Goal: Task Accomplishment & Management: Complete application form

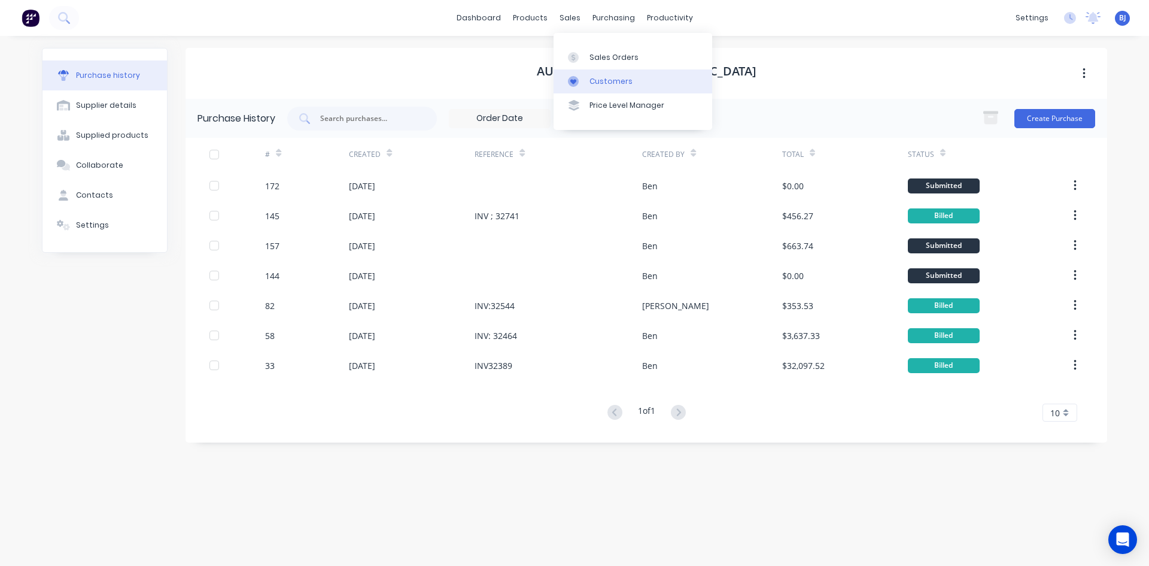
click at [582, 80] on div at bounding box center [577, 81] width 18 height 11
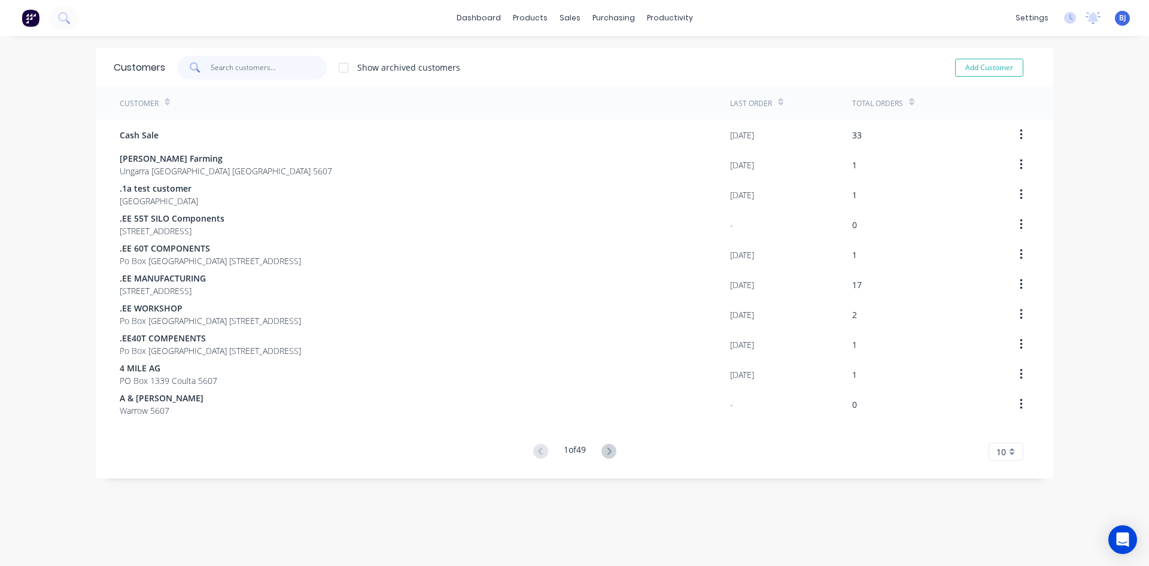
click at [236, 67] on input "text" at bounding box center [269, 68] width 117 height 24
click at [988, 66] on button "Add Customer" at bounding box center [989, 68] width 68 height 18
select select "AU"
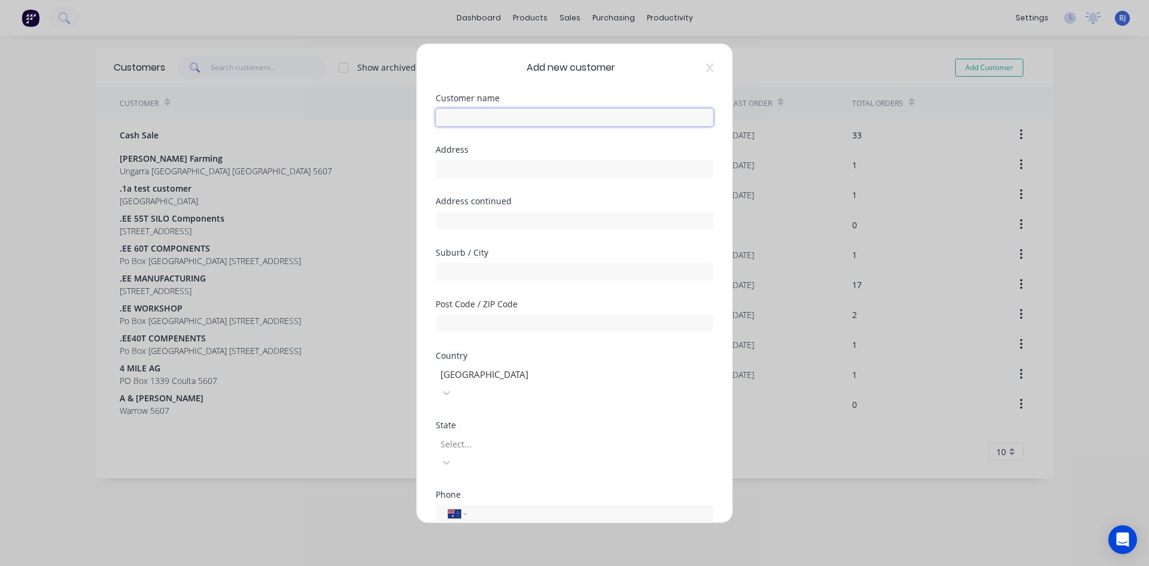
drag, startPoint x: 451, startPoint y: 120, endPoint x: 458, endPoint y: 130, distance: 12.3
click at [453, 124] on input "text" at bounding box center [575, 117] width 278 height 18
type input "d"
type input "[PERSON_NAME]"
drag, startPoint x: 471, startPoint y: 170, endPoint x: 471, endPoint y: 181, distance: 11.4
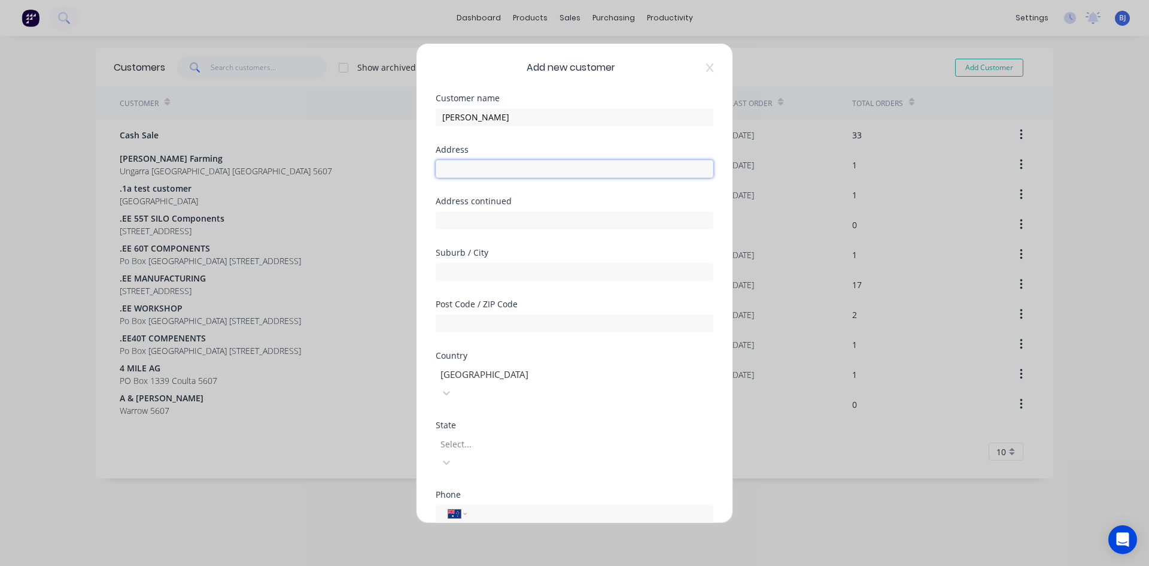
click at [471, 172] on input "text" at bounding box center [575, 169] width 278 height 18
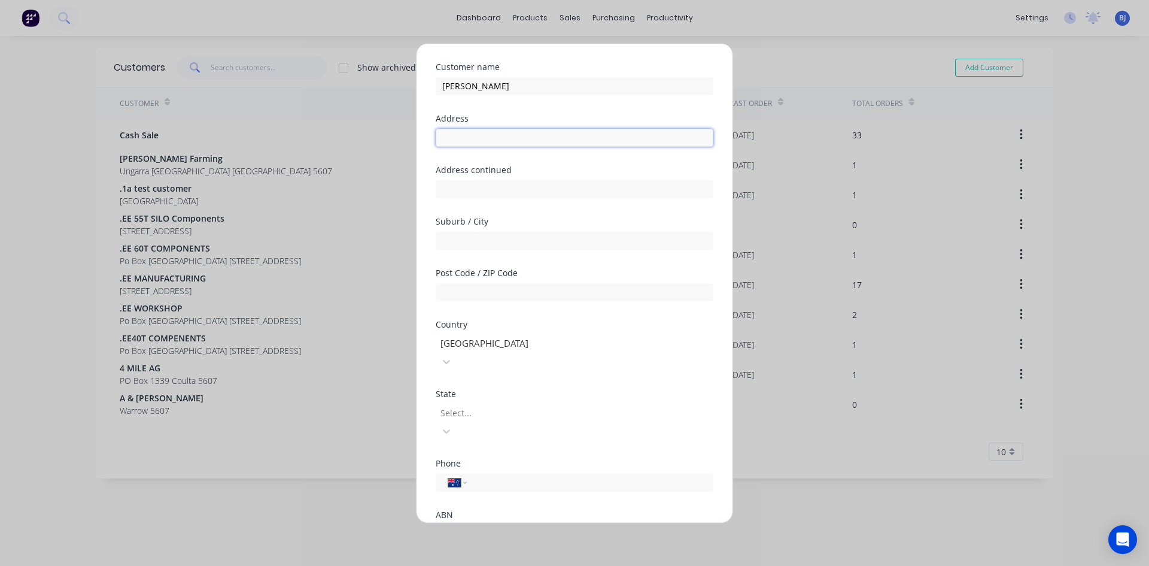
scroll to position [60, 0]
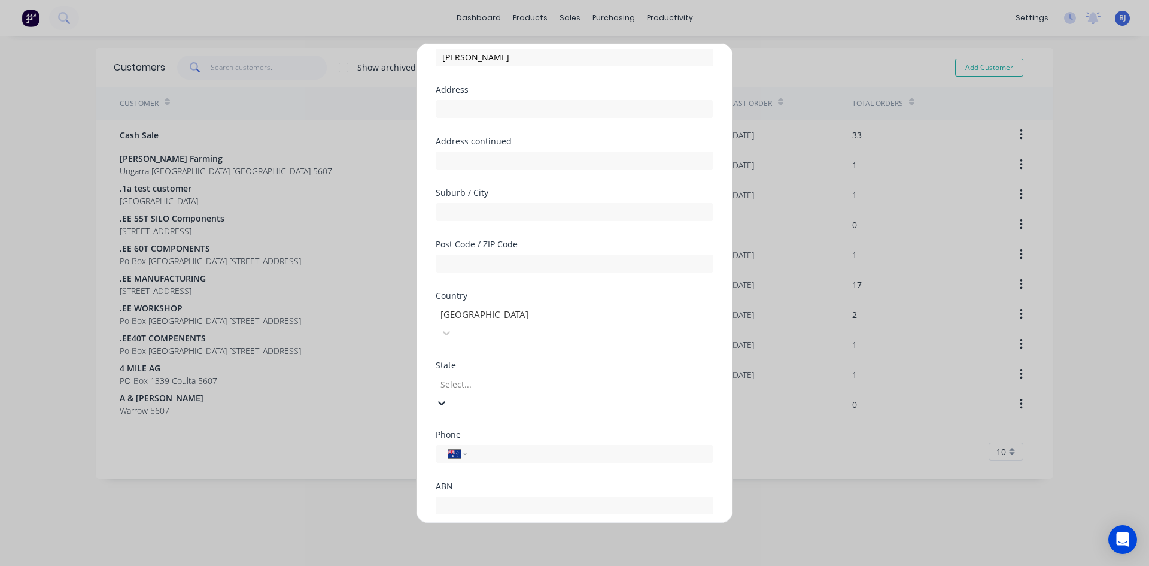
click at [509, 446] on input "tel" at bounding box center [588, 453] width 226 height 14
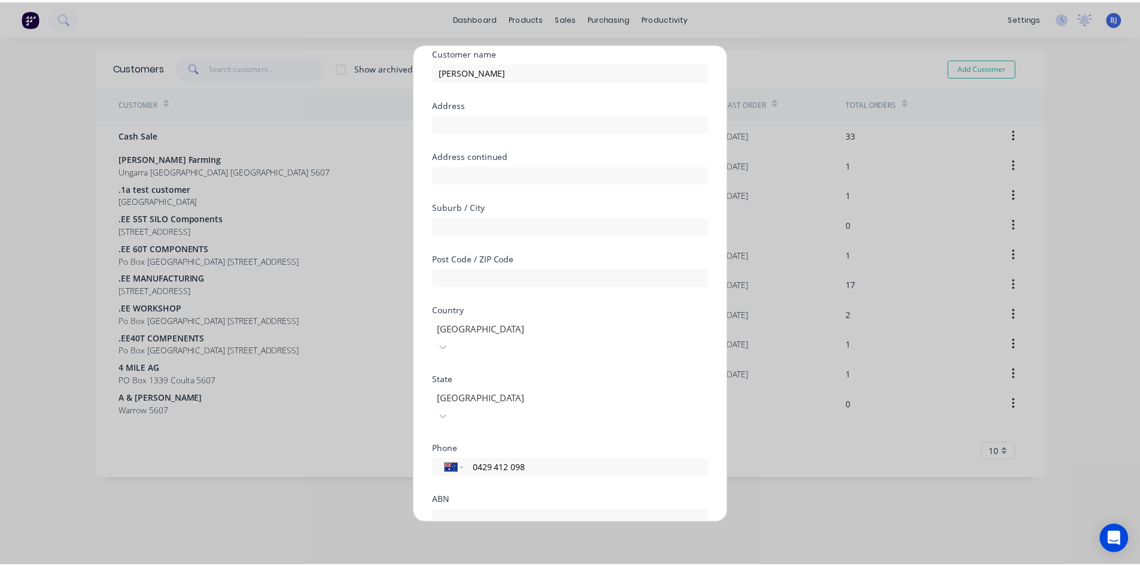
scroll to position [105, 0]
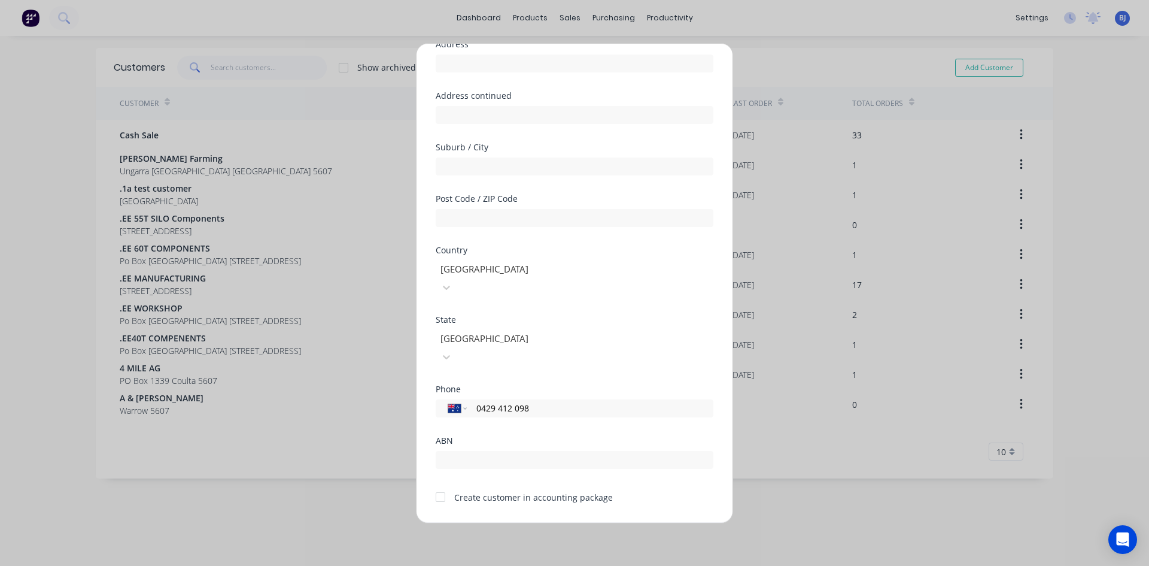
type input "0429 412 098"
click at [527, 522] on button "Save" at bounding box center [537, 531] width 66 height 19
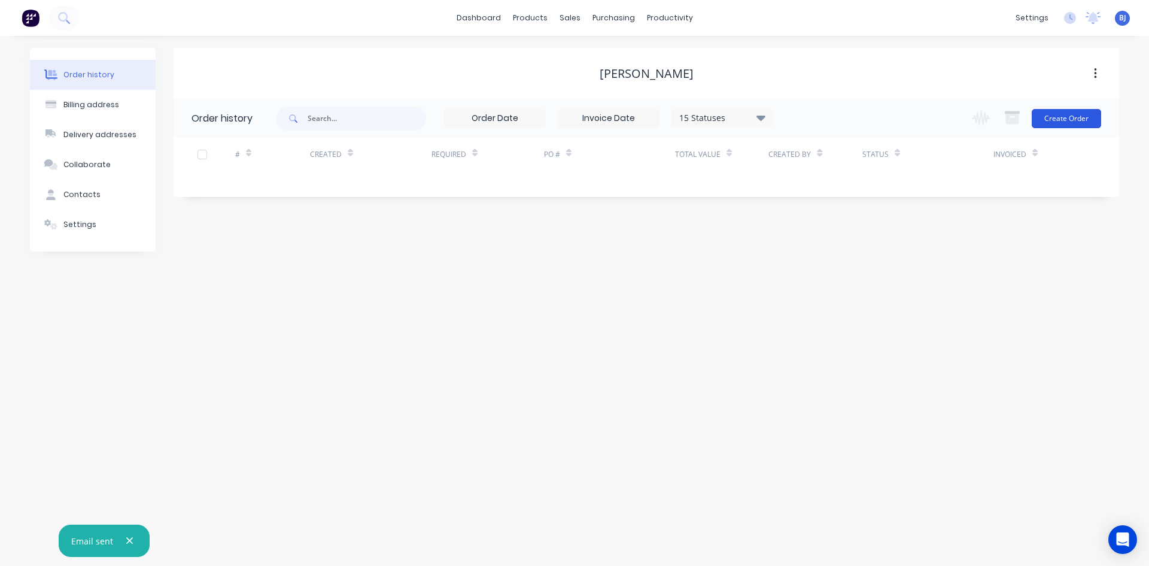
click at [1071, 121] on button "Create Order" at bounding box center [1066, 118] width 69 height 19
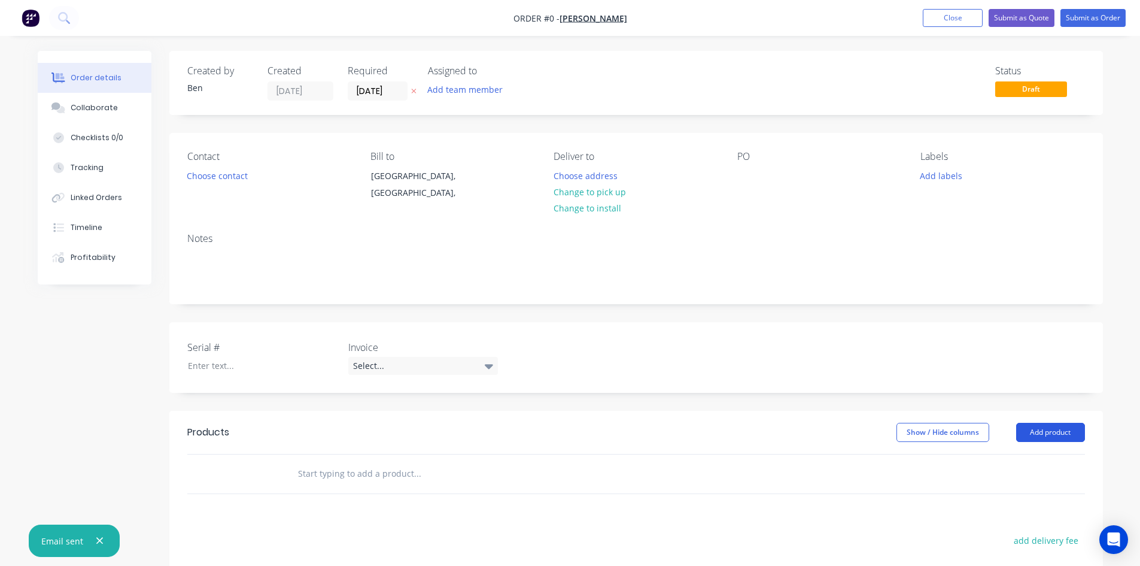
click at [1037, 429] on button "Add product" at bounding box center [1050, 432] width 69 height 19
click at [980, 463] on button "Product catalogue" at bounding box center [1028, 463] width 114 height 24
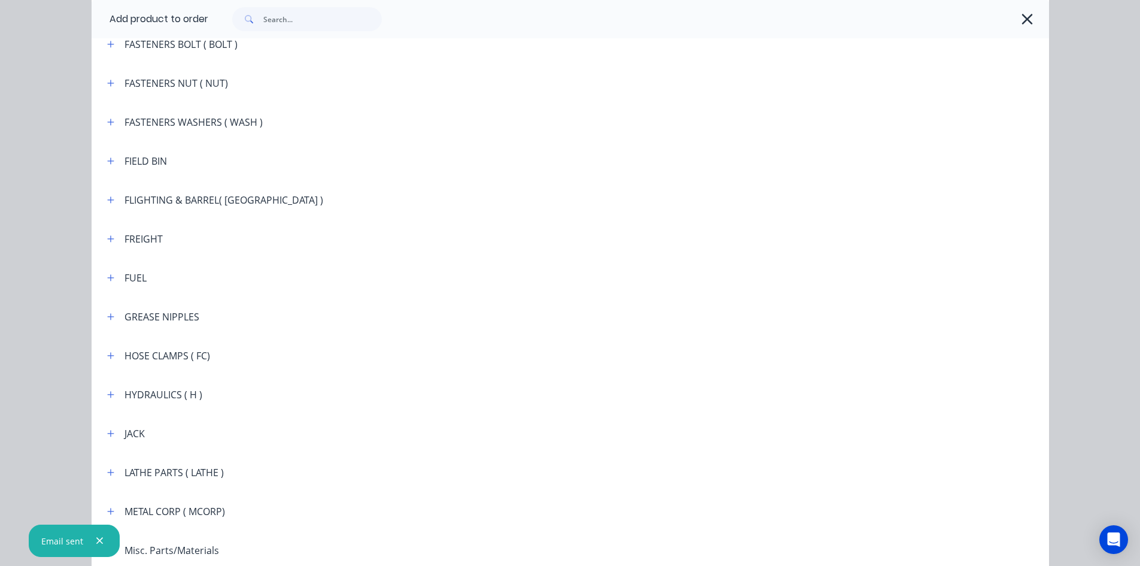
scroll to position [1197, 0]
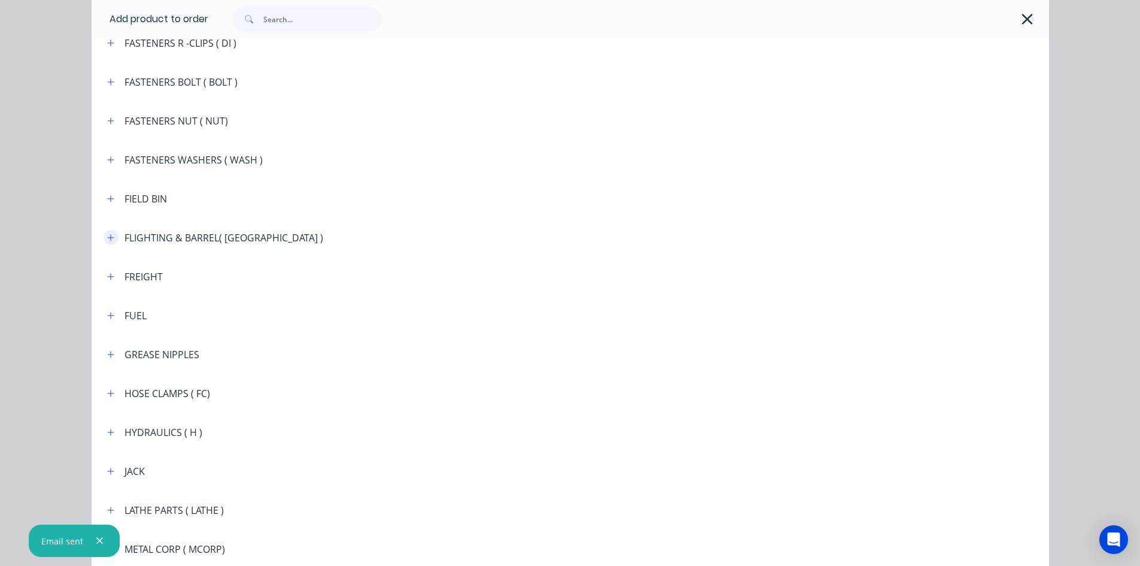
click at [107, 239] on icon "button" at bounding box center [110, 237] width 7 height 7
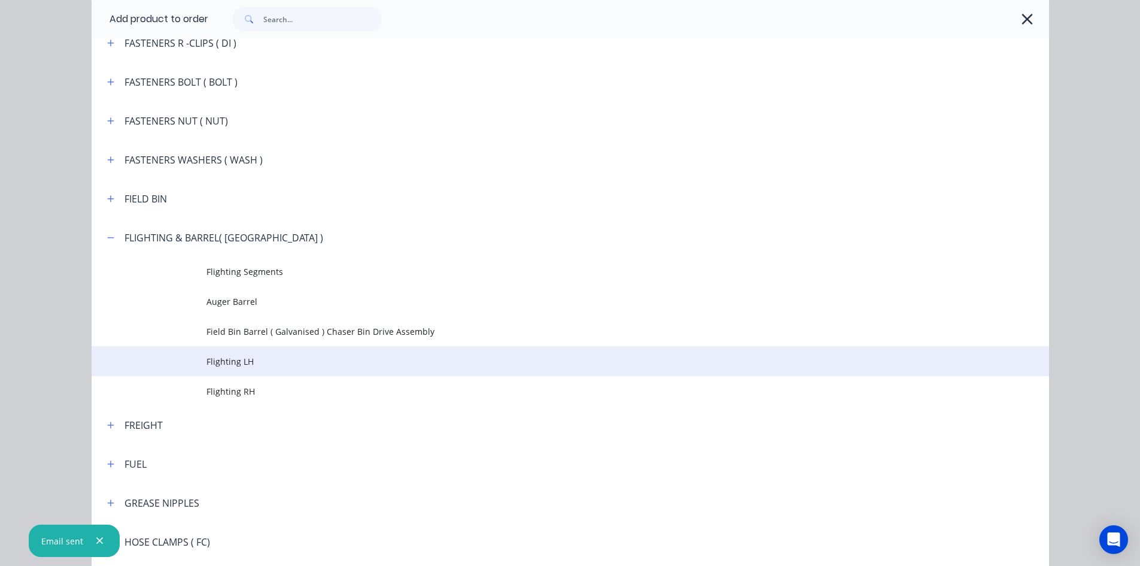
click at [235, 361] on span "Flighting LH" at bounding box center [543, 361] width 674 height 13
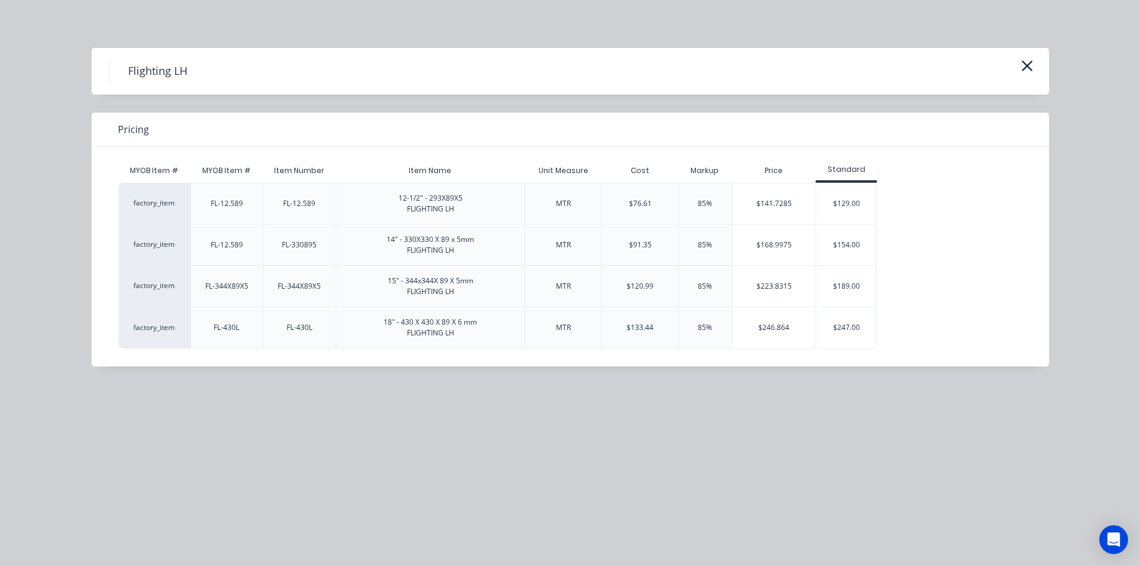
scroll to position [44, 0]
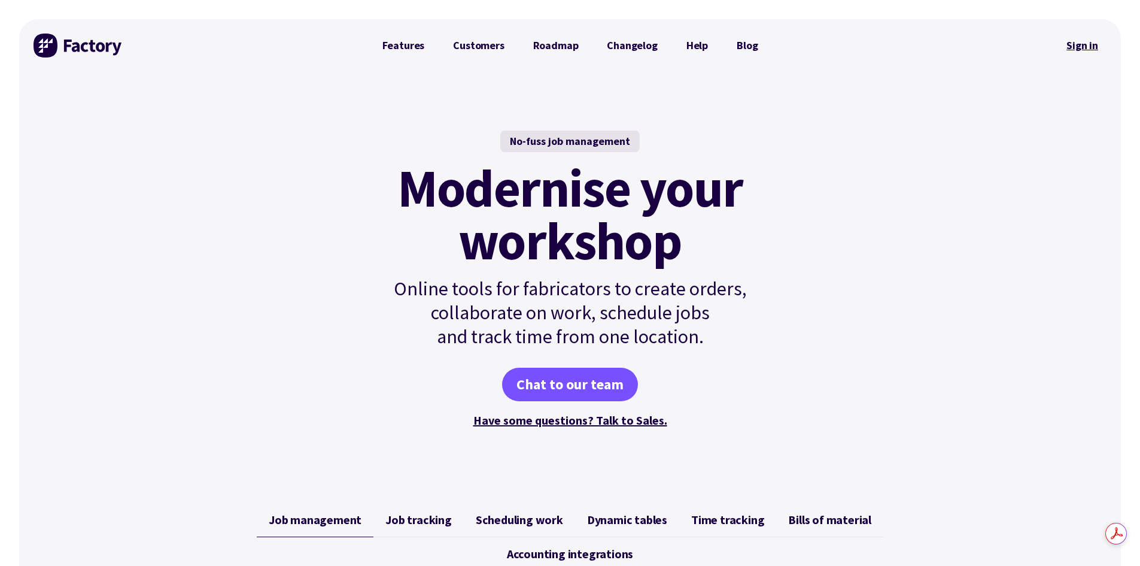
click at [1090, 45] on link "Sign in" at bounding box center [1082, 46] width 48 height 28
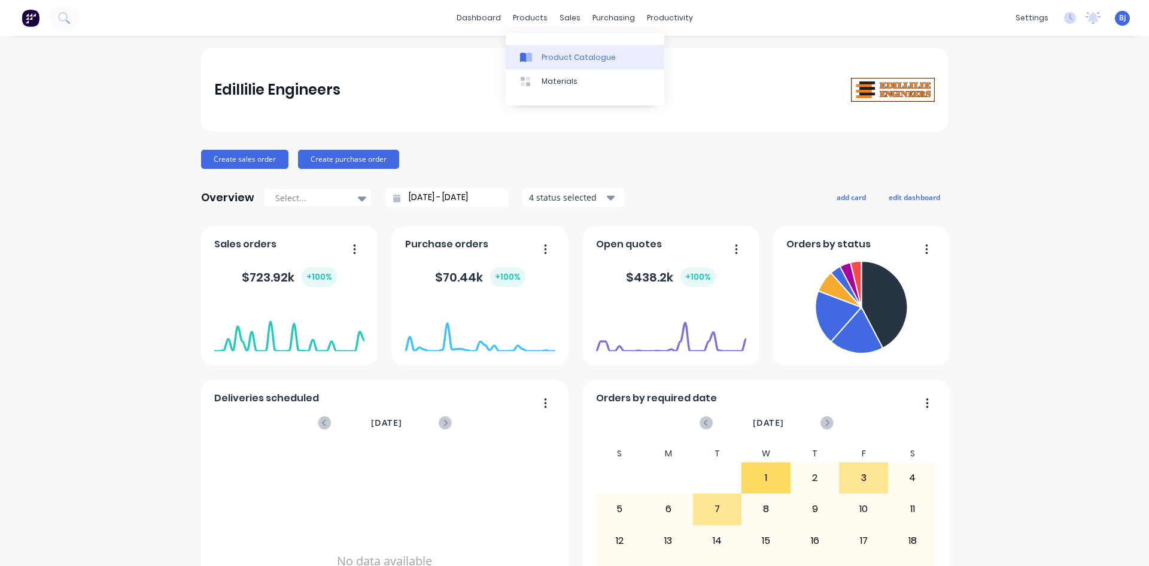
click at [527, 59] on icon at bounding box center [529, 58] width 6 height 10
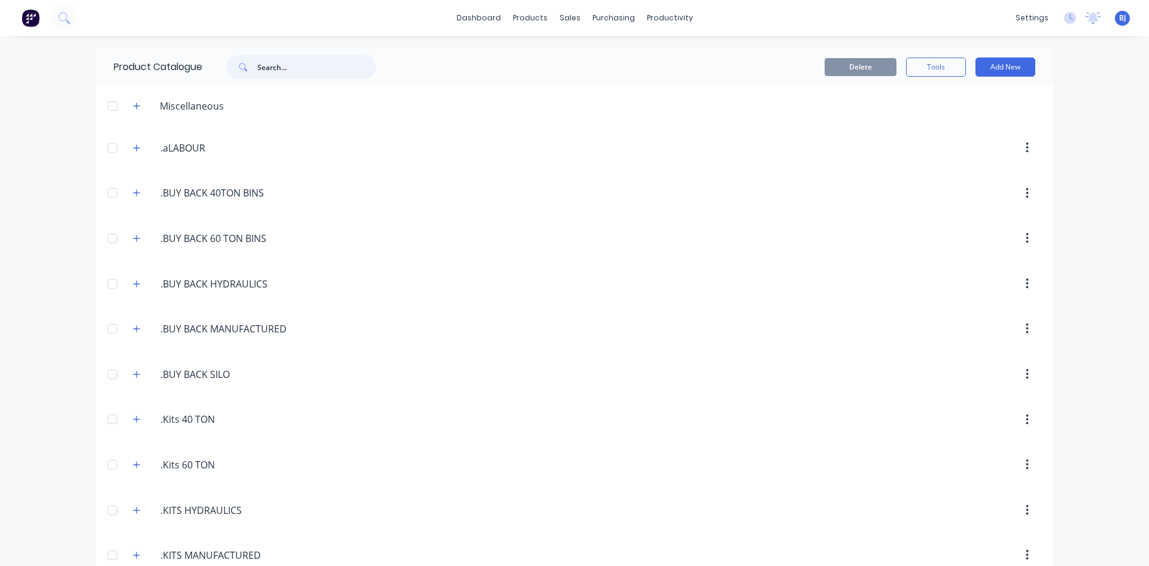
drag, startPoint x: 284, startPoint y: 64, endPoint x: 299, endPoint y: 74, distance: 18.1
click at [284, 64] on input "text" at bounding box center [316, 67] width 118 height 24
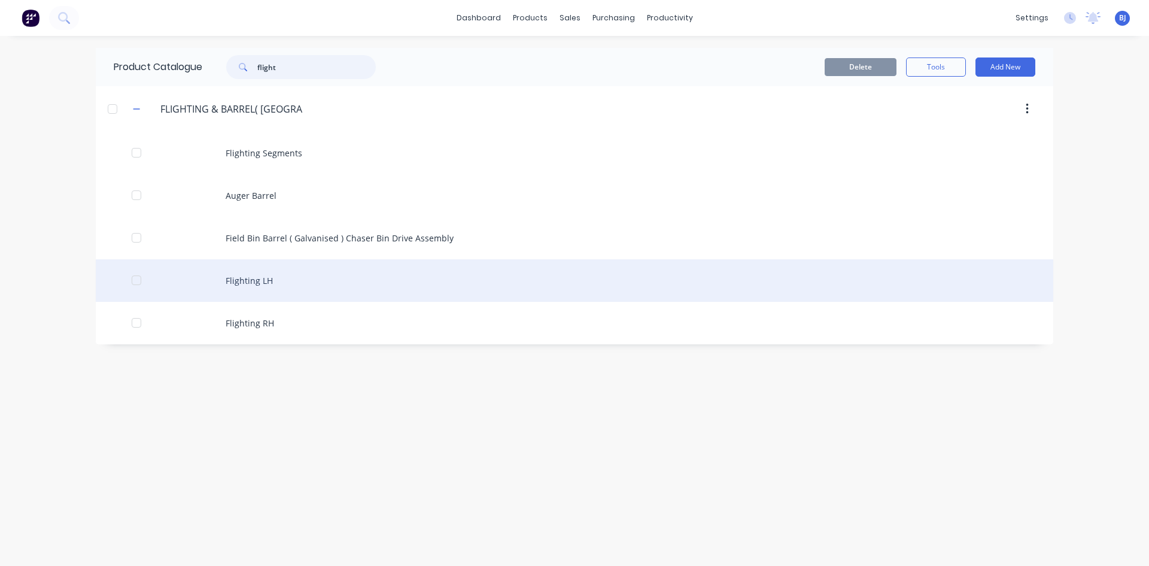
type input "flight"
click at [254, 277] on div "Flighting LH" at bounding box center [575, 280] width 958 height 42
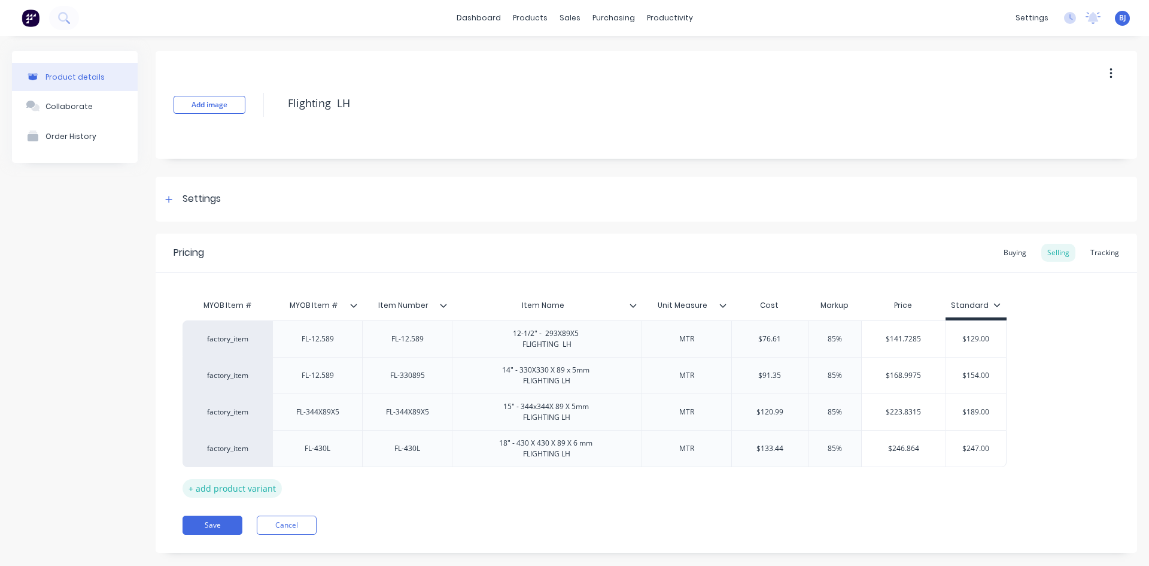
click at [233, 490] on div "+ add product variant" at bounding box center [232, 488] width 99 height 19
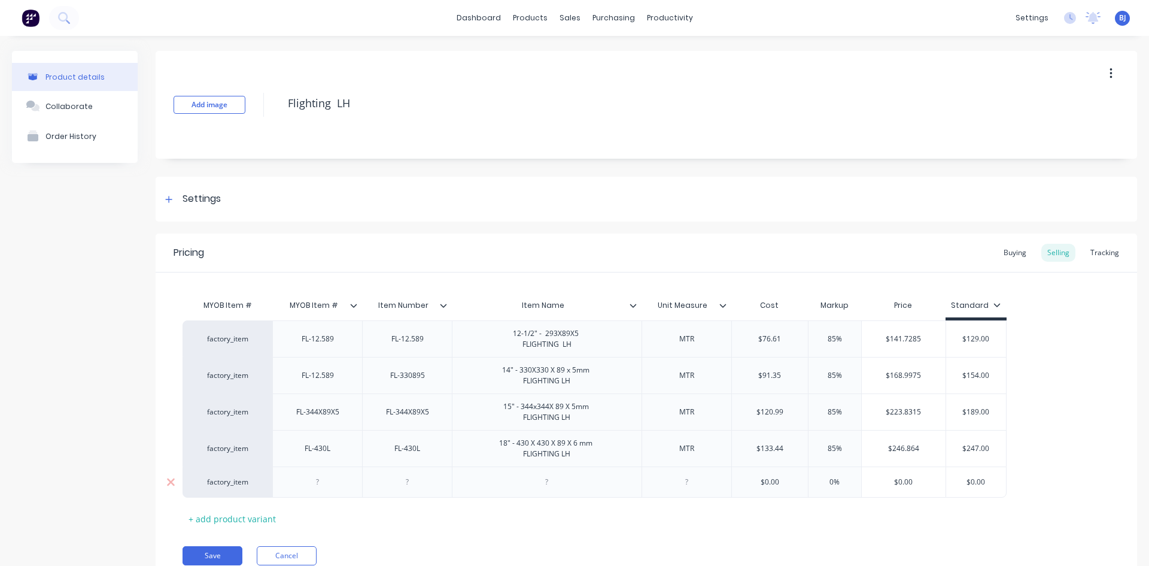
click at [319, 491] on div at bounding box center [317, 481] width 90 height 31
click at [317, 484] on div at bounding box center [318, 482] width 60 height 16
click at [405, 484] on div at bounding box center [408, 482] width 60 height 16
drag, startPoint x: 548, startPoint y: 484, endPoint x: 542, endPoint y: 519, distance: 35.8
click at [548, 485] on div at bounding box center [547, 482] width 60 height 16
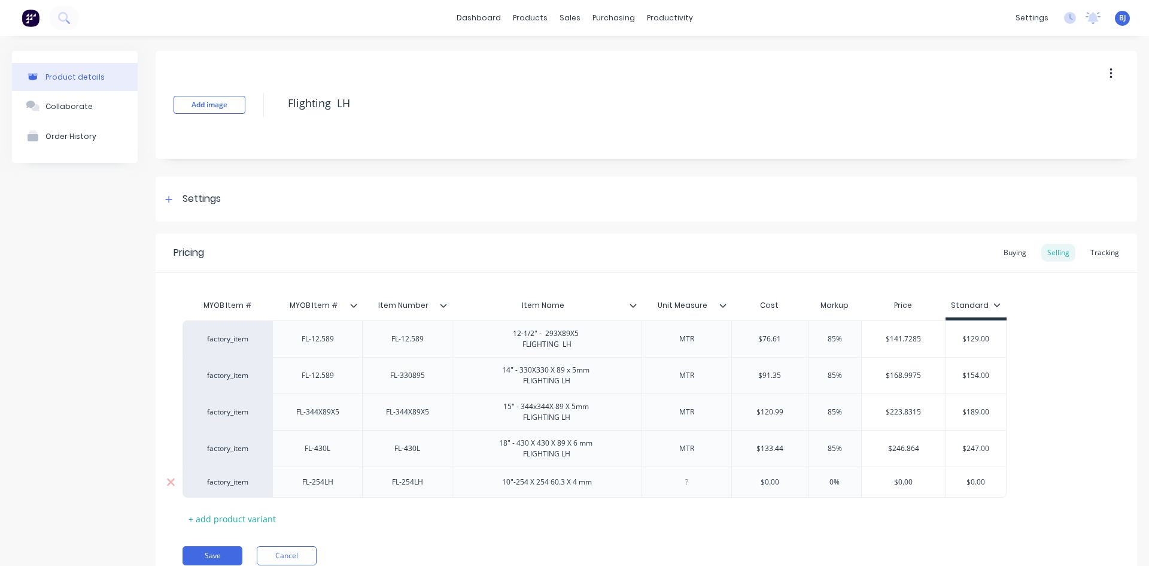
click at [683, 485] on div at bounding box center [687, 482] width 60 height 16
click at [776, 484] on input "$0.00" at bounding box center [770, 481] width 76 height 11
type input "$143.64"
drag, startPoint x: 833, startPoint y: 480, endPoint x: 821, endPoint y: 489, distance: 15.0
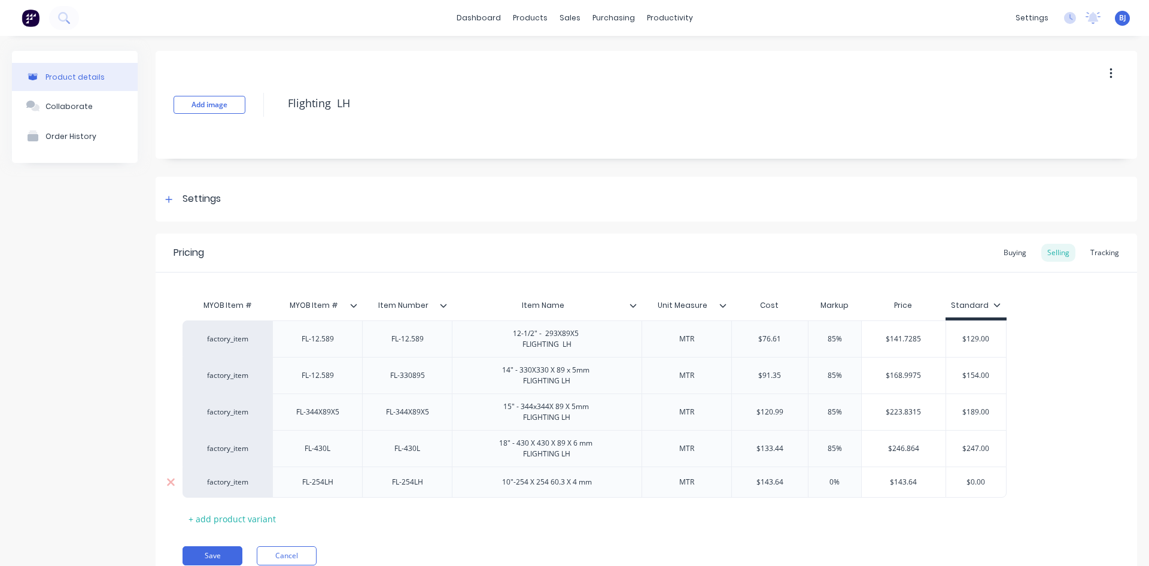
click at [823, 488] on div "0% 0%" at bounding box center [835, 482] width 60 height 30
type input "85%"
click at [812, 500] on div "MYOB Item # MYOB Item # Item Number Item Name Unit Measure Cost Markup Price St…" at bounding box center [647, 410] width 928 height 235
type input "$0.00"
drag, startPoint x: 991, startPoint y: 484, endPoint x: 936, endPoint y: 496, distance: 56.2
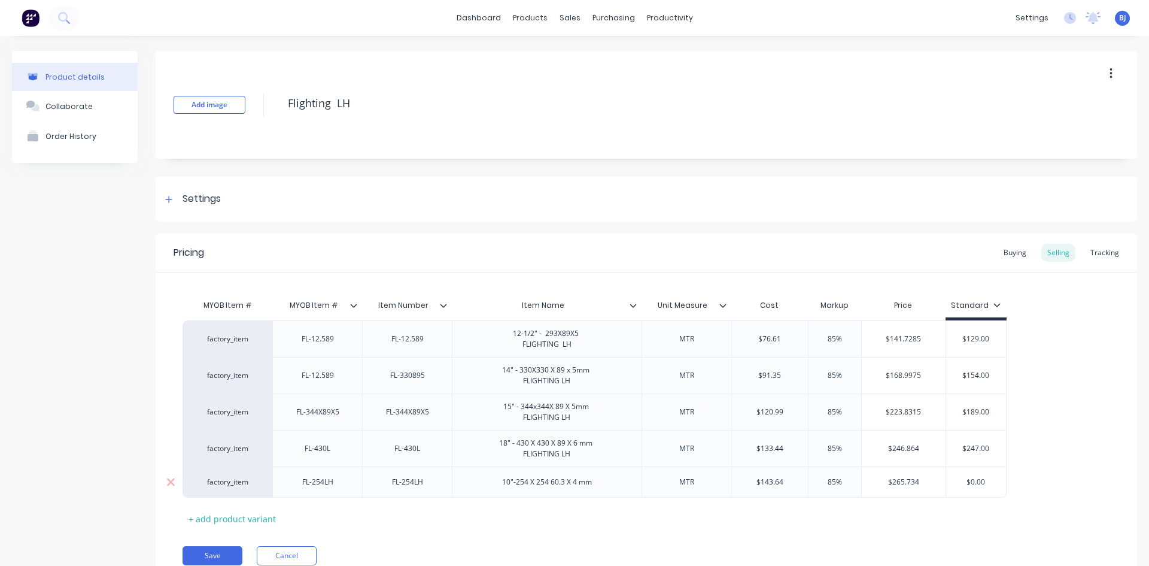
click at [938, 494] on div "factory_item FL-254LH FL-254LH 10"-254 X 254 60.3 X 4 mm MTR $143.64 $143.64 85…" at bounding box center [595, 481] width 824 height 31
drag, startPoint x: 785, startPoint y: 481, endPoint x: 730, endPoint y: 492, distance: 55.6
click at [733, 490] on div "$143.64 $143.64" at bounding box center [770, 482] width 76 height 30
type input "47.88"
click at [820, 503] on div "MYOB Item # MYOB Item # Item Number Item Name Unit Measure Cost Markup Price St…" at bounding box center [647, 410] width 928 height 235
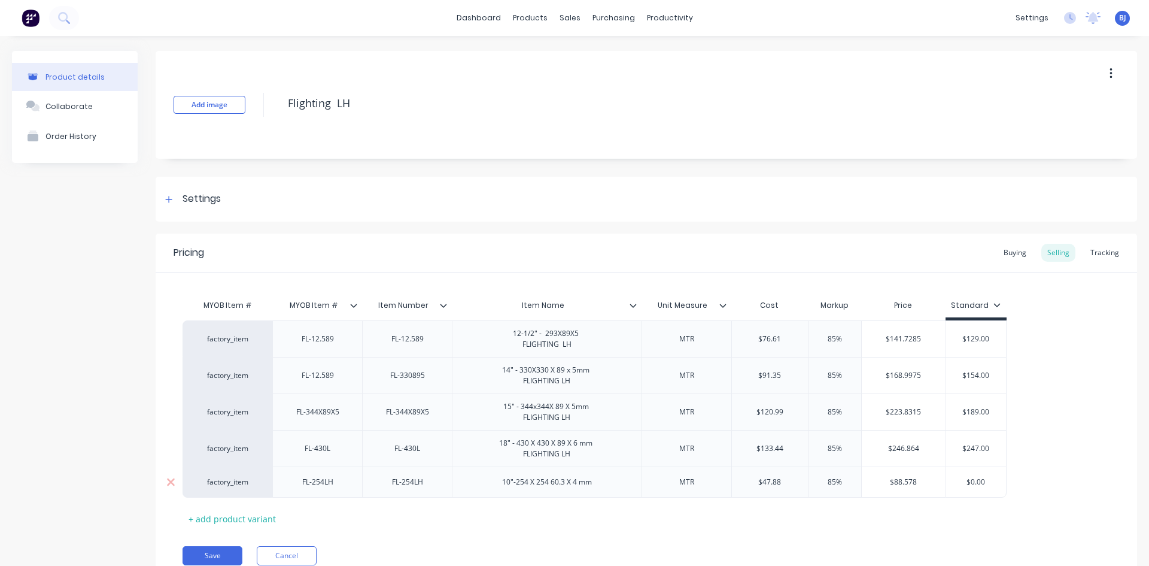
drag, startPoint x: 986, startPoint y: 478, endPoint x: 940, endPoint y: 489, distance: 46.7
click at [949, 485] on input "$0.00" at bounding box center [976, 481] width 60 height 11
type input "89.00"
click at [953, 497] on div "MYOB Item # MYOB Item # Item Number Item Name Unit Measure Cost Markup Price St…" at bounding box center [647, 410] width 928 height 235
click at [248, 521] on div "+ add product variant" at bounding box center [232, 518] width 99 height 19
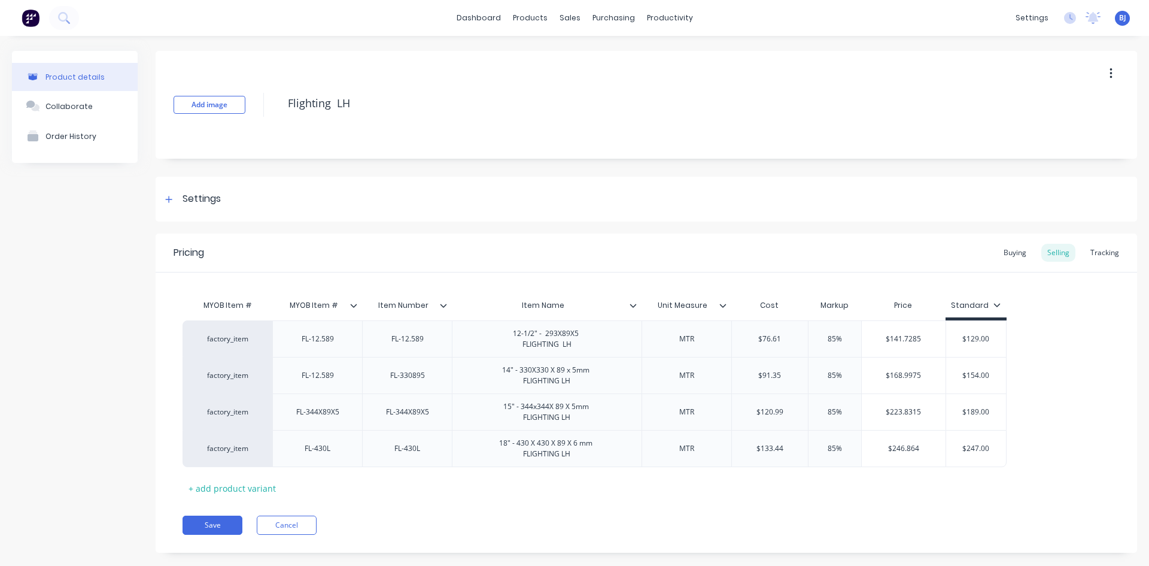
type textarea "x"
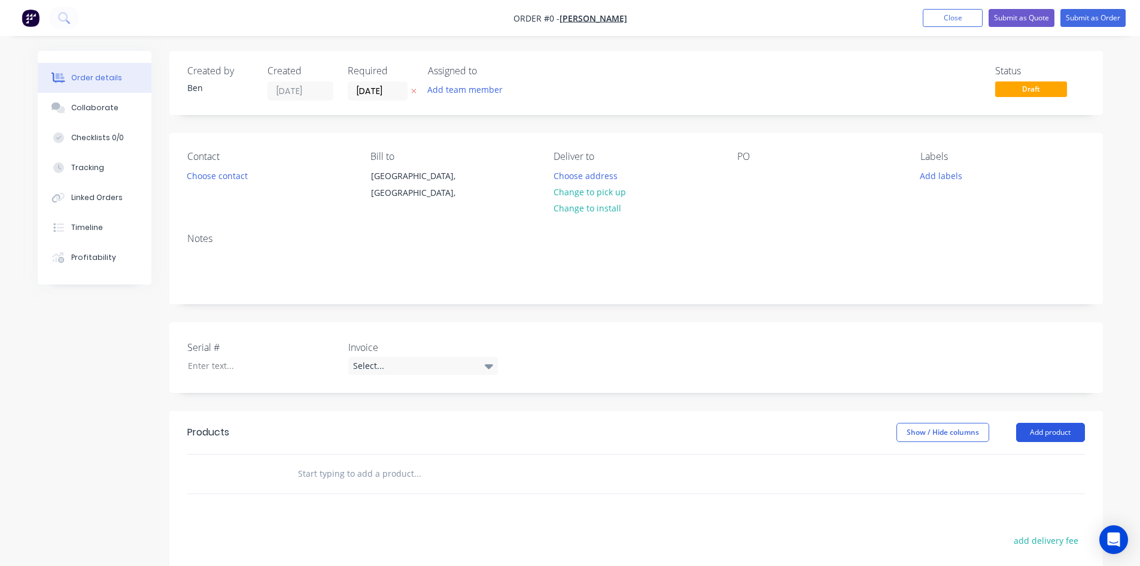
click at [1041, 430] on button "Add product" at bounding box center [1050, 432] width 69 height 19
click at [1022, 457] on div "Product catalogue" at bounding box center [1028, 462] width 92 height 17
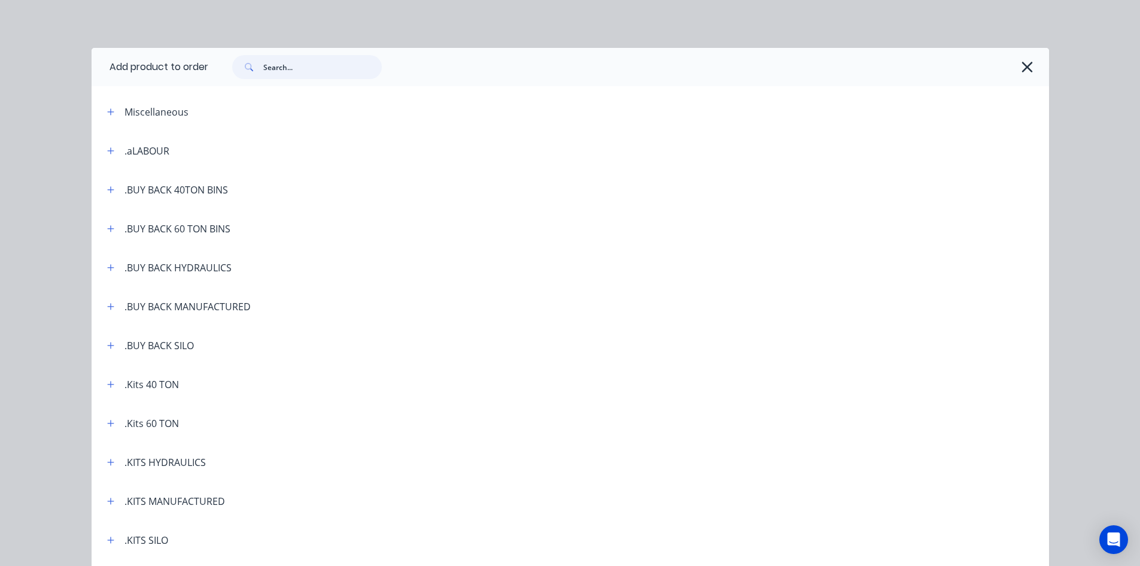
click at [265, 65] on input "text" at bounding box center [322, 67] width 118 height 24
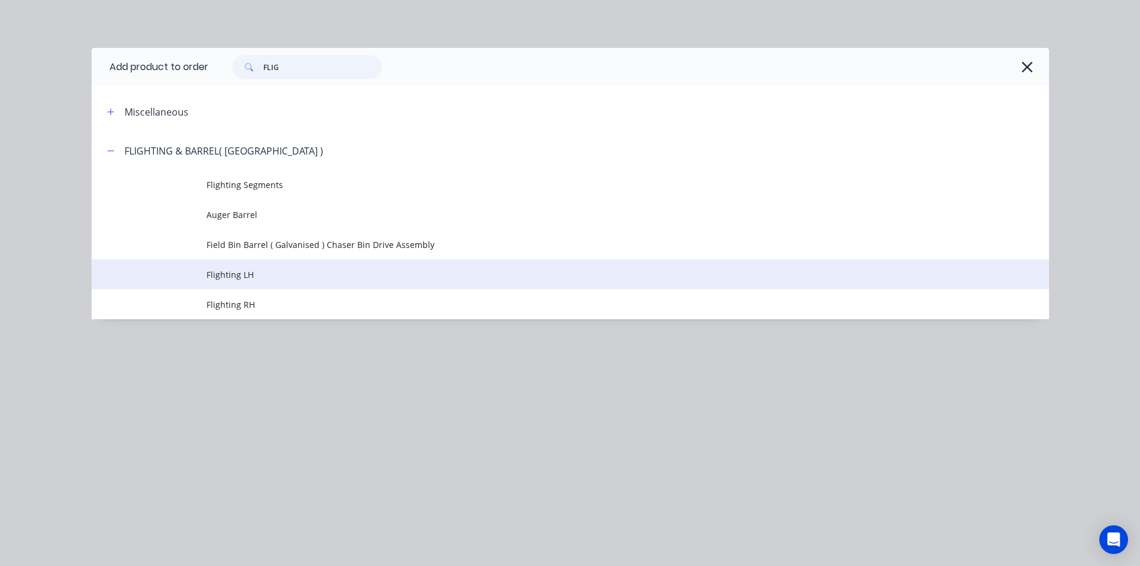
type input "FLIG"
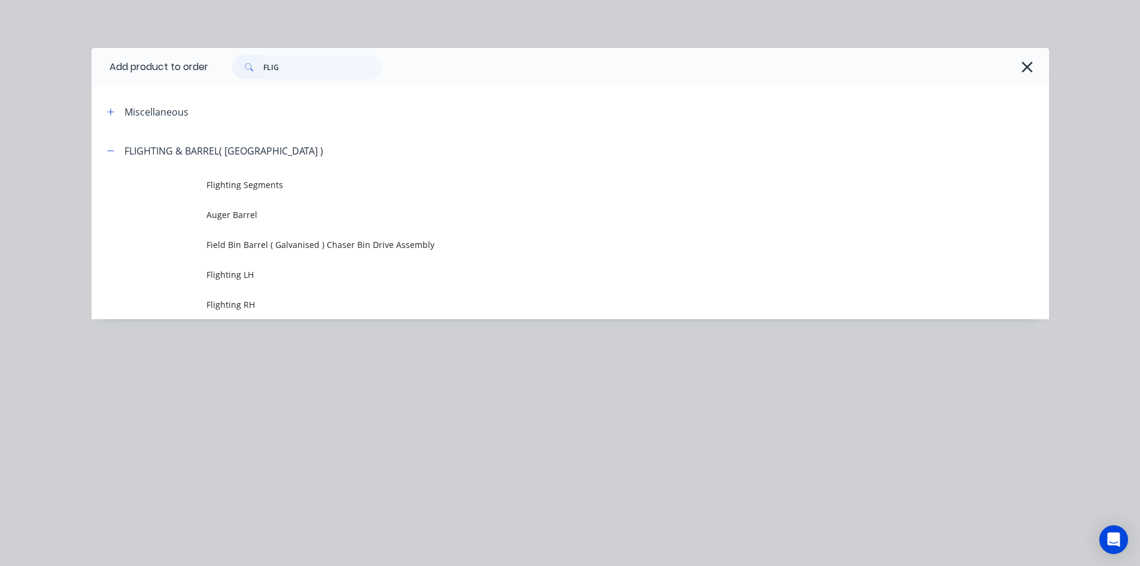
click at [253, 275] on span "Flighting LH" at bounding box center [543, 274] width 674 height 13
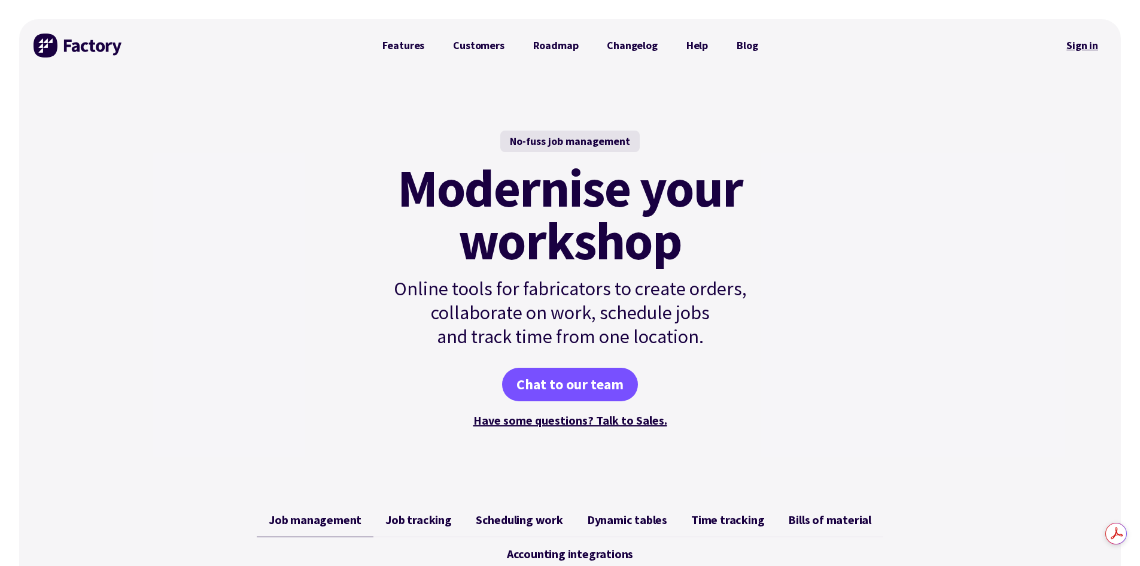
click at [1079, 40] on link "Sign in" at bounding box center [1082, 46] width 48 height 28
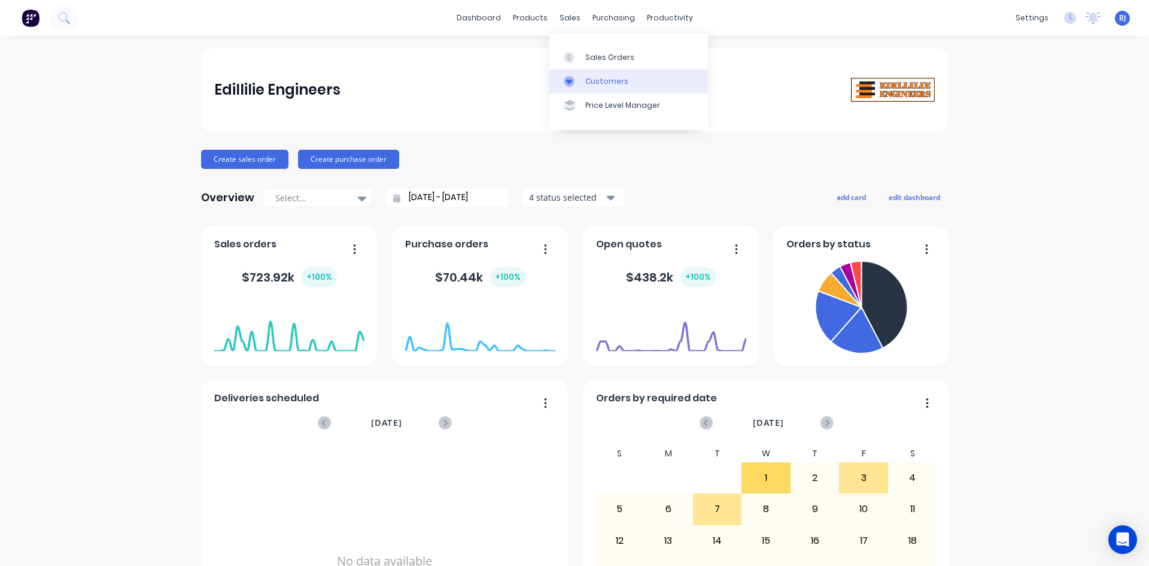
click at [570, 80] on icon at bounding box center [569, 81] width 6 height 5
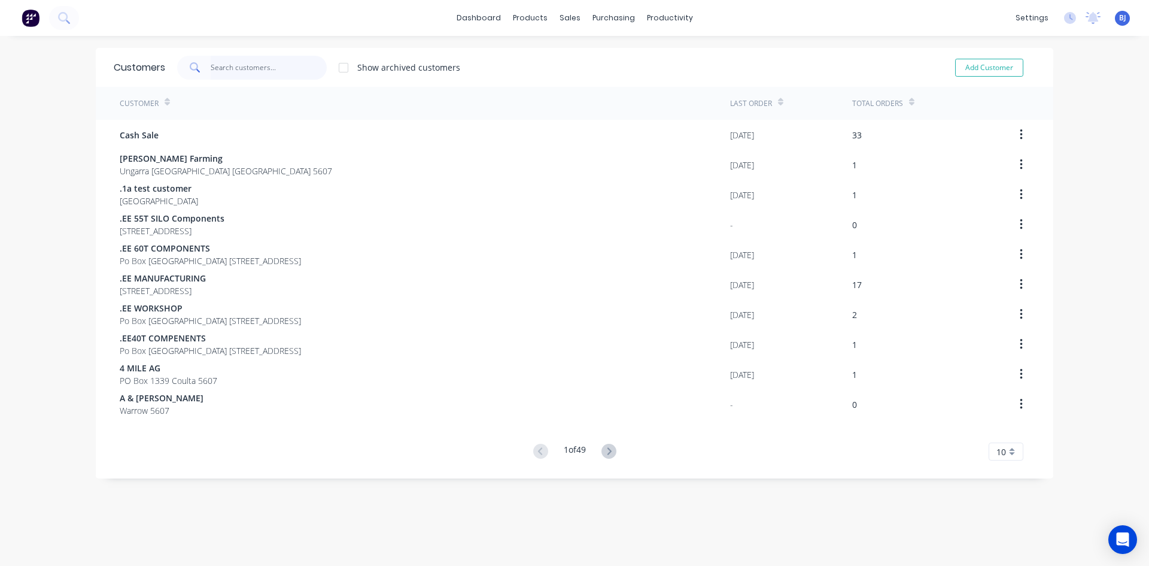
click at [233, 69] on input "text" at bounding box center [269, 68] width 117 height 24
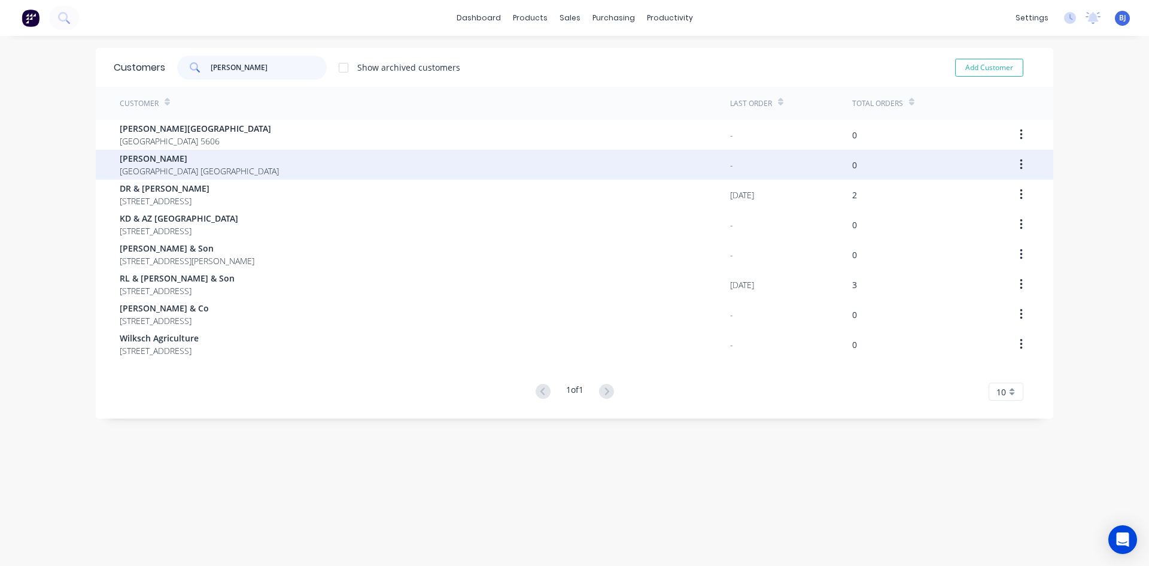
type input "DAN"
click at [175, 163] on span "[PERSON_NAME]" at bounding box center [199, 158] width 159 height 13
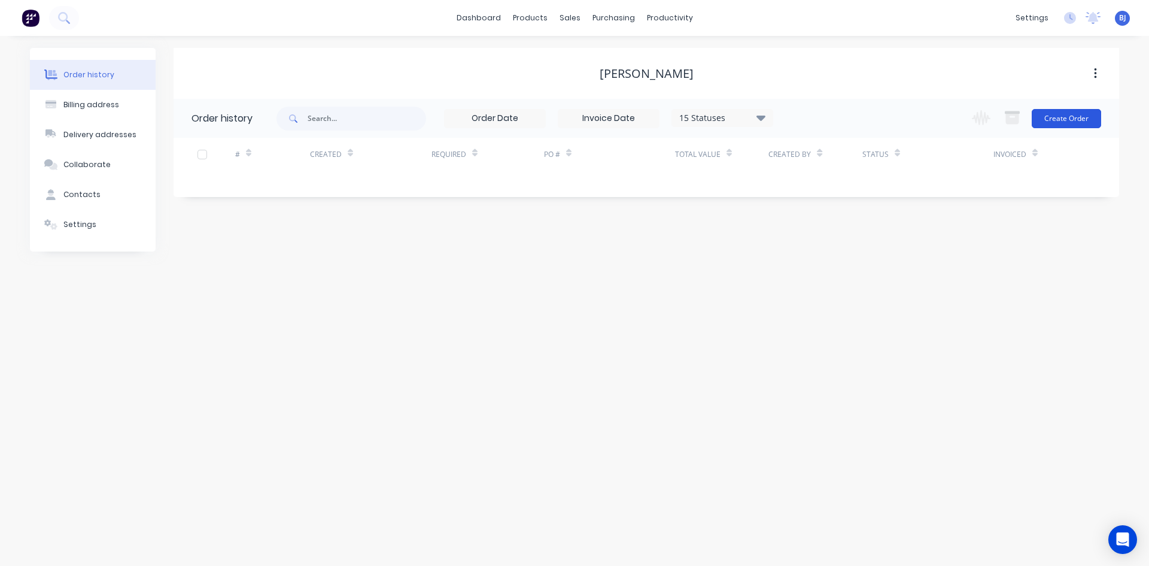
click at [1064, 116] on button "Create Order" at bounding box center [1066, 118] width 69 height 19
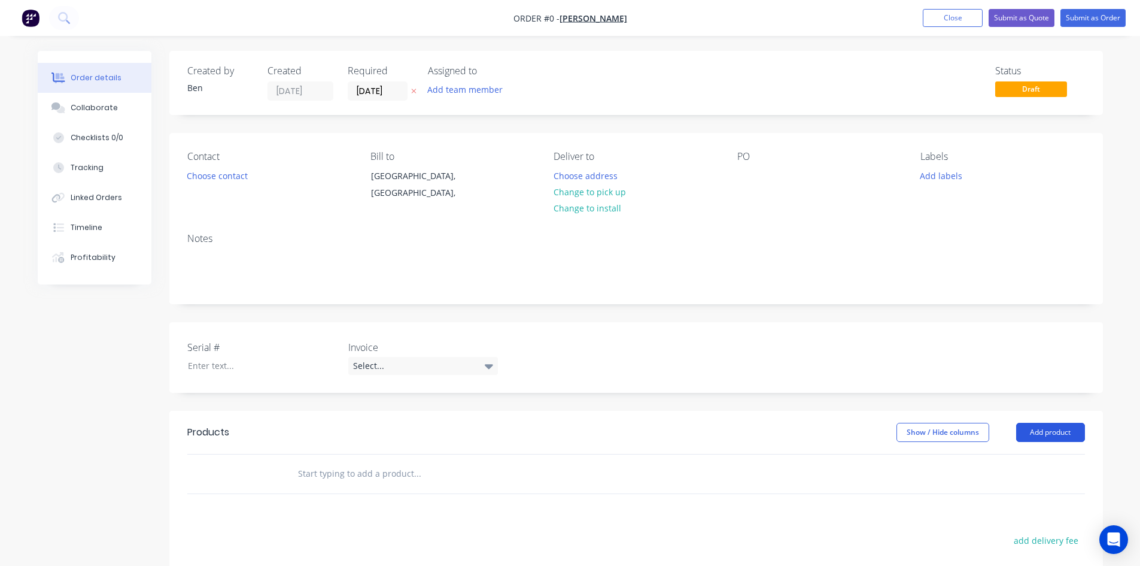
click at [1041, 428] on button "Add product" at bounding box center [1050, 432] width 69 height 19
click at [986, 456] on div "Product catalogue" at bounding box center [1028, 462] width 92 height 17
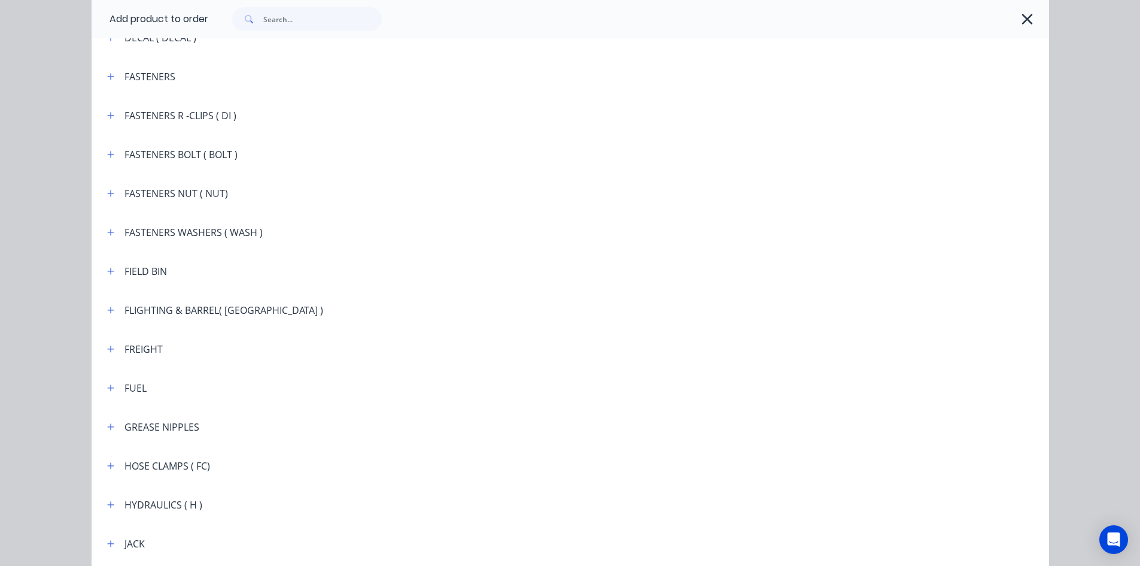
scroll to position [1137, 0]
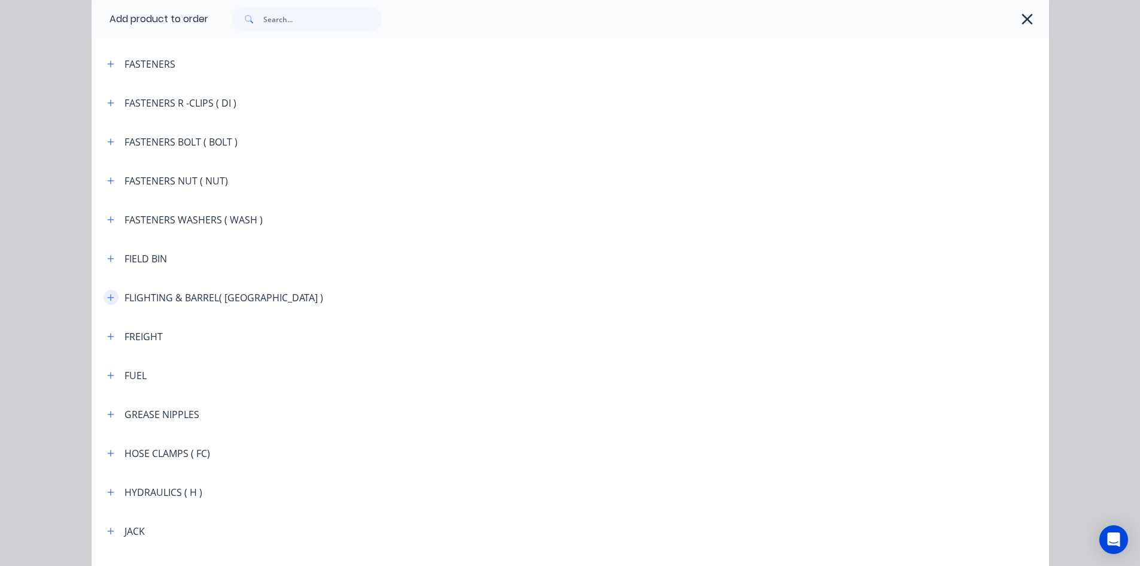
click at [107, 294] on icon "button" at bounding box center [110, 297] width 7 height 8
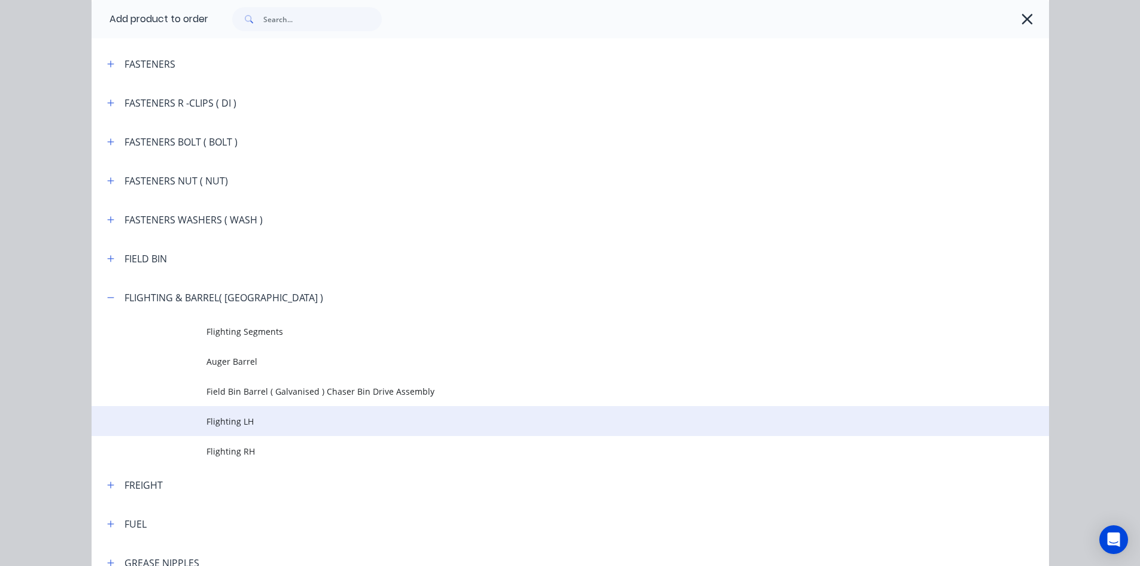
click at [218, 417] on span "Flighting LH" at bounding box center [543, 421] width 674 height 13
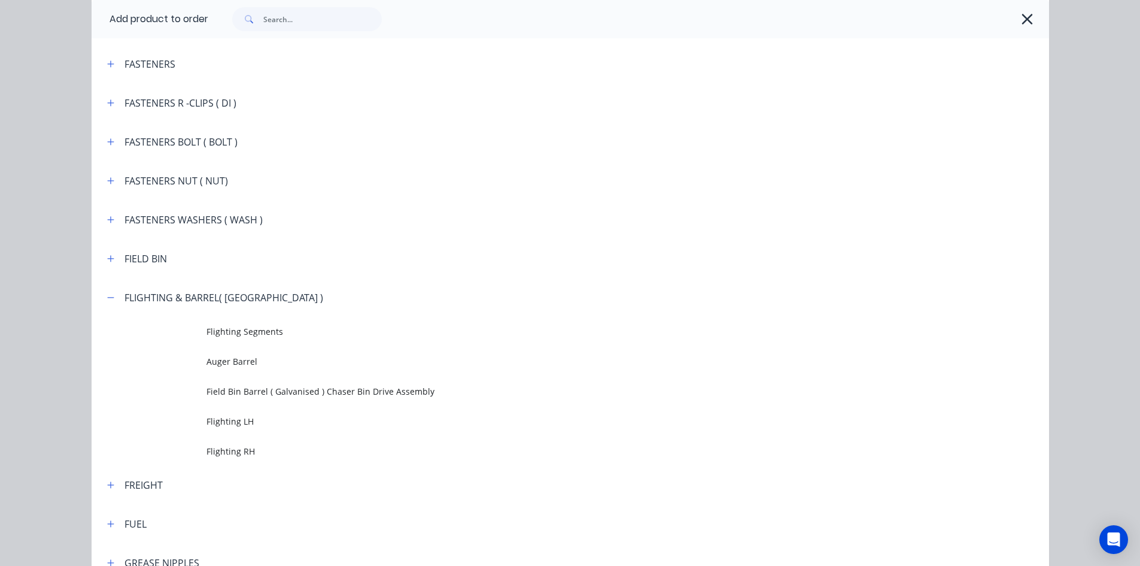
scroll to position [0, 0]
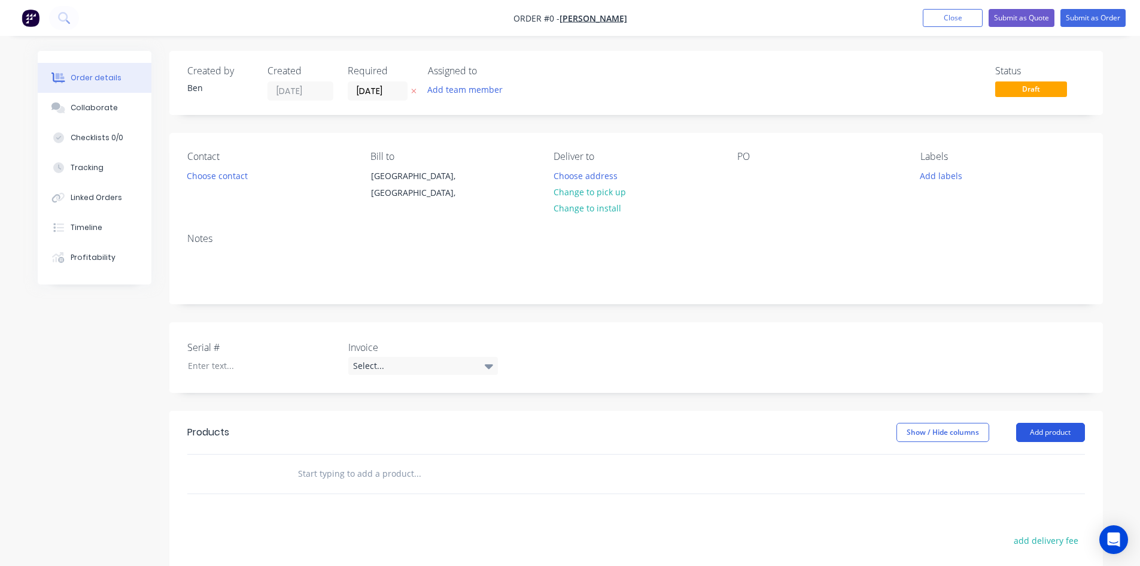
click at [1056, 432] on button "Add product" at bounding box center [1050, 432] width 69 height 19
click at [1002, 463] on div "Product catalogue" at bounding box center [1028, 462] width 92 height 17
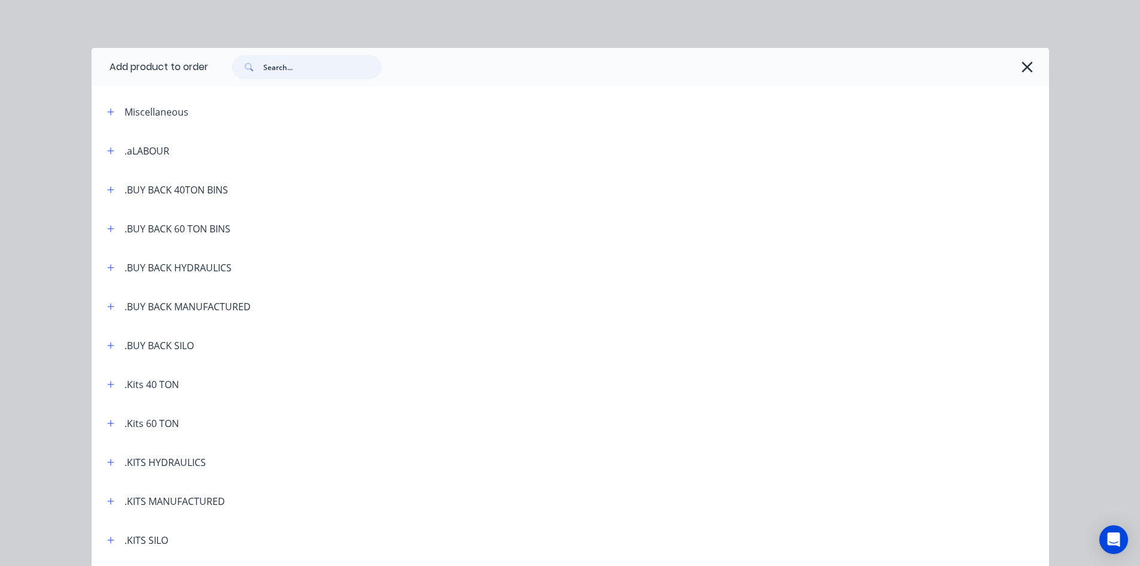
drag, startPoint x: 265, startPoint y: 66, endPoint x: 300, endPoint y: 86, distance: 41.0
click at [266, 66] on input "text" at bounding box center [322, 67] width 118 height 24
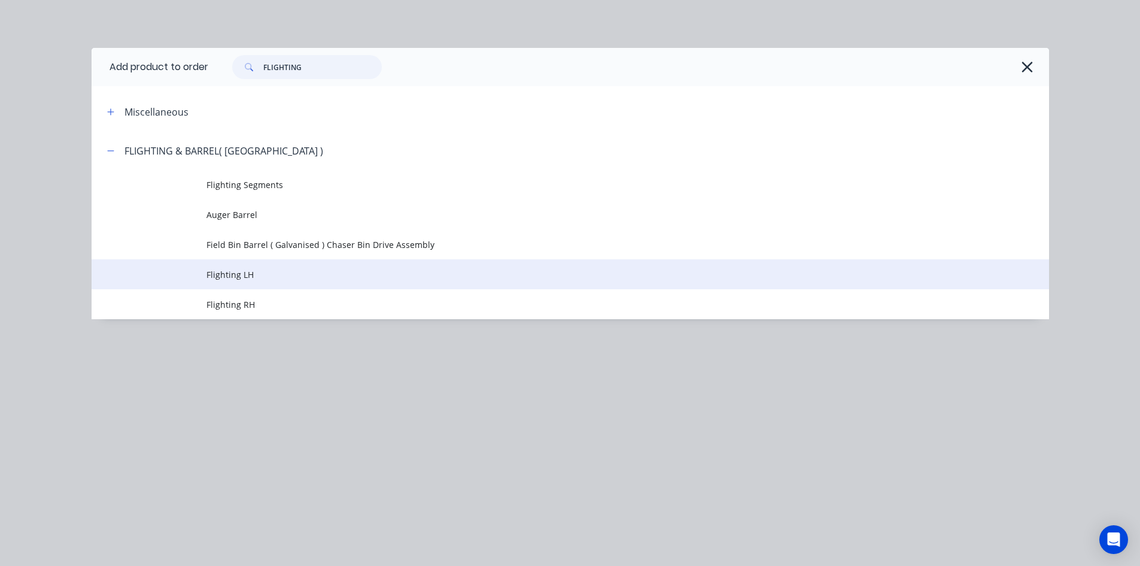
type input "FLIGHTING"
click at [237, 282] on td "Flighting LH" at bounding box center [627, 274] width 843 height 30
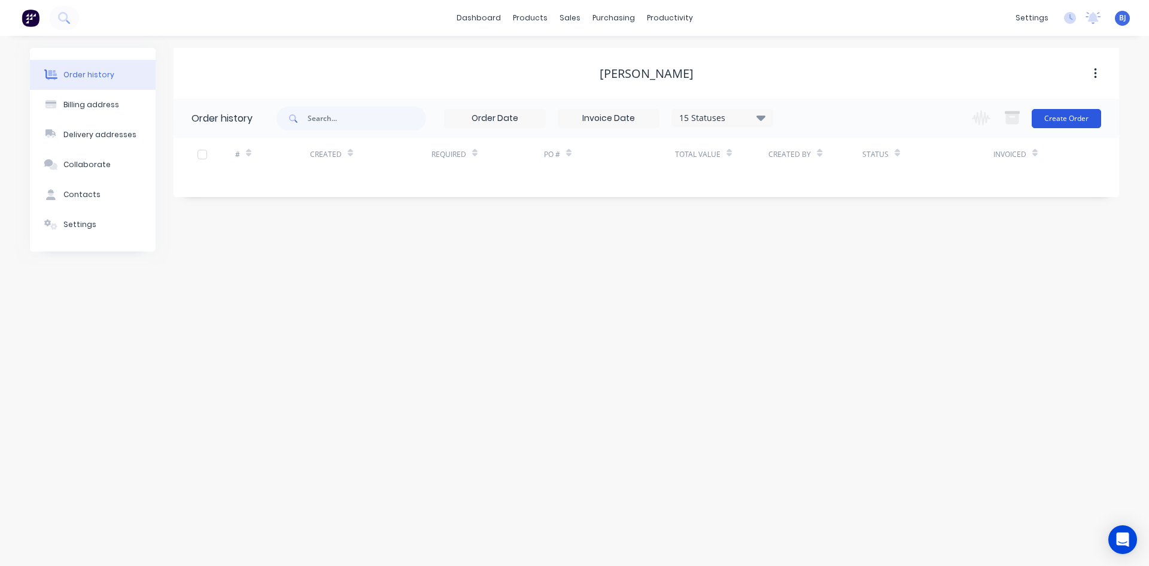
click at [1050, 116] on button "Create Order" at bounding box center [1066, 118] width 69 height 19
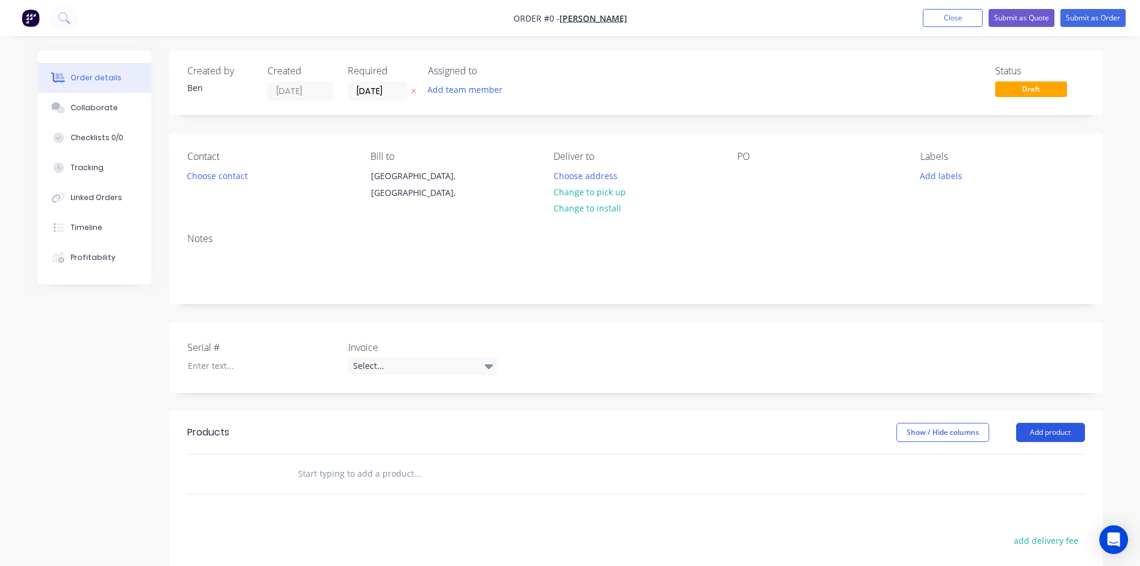
click at [1045, 428] on button "Add product" at bounding box center [1050, 432] width 69 height 19
click at [1015, 463] on div "Product catalogue" at bounding box center [1028, 462] width 92 height 17
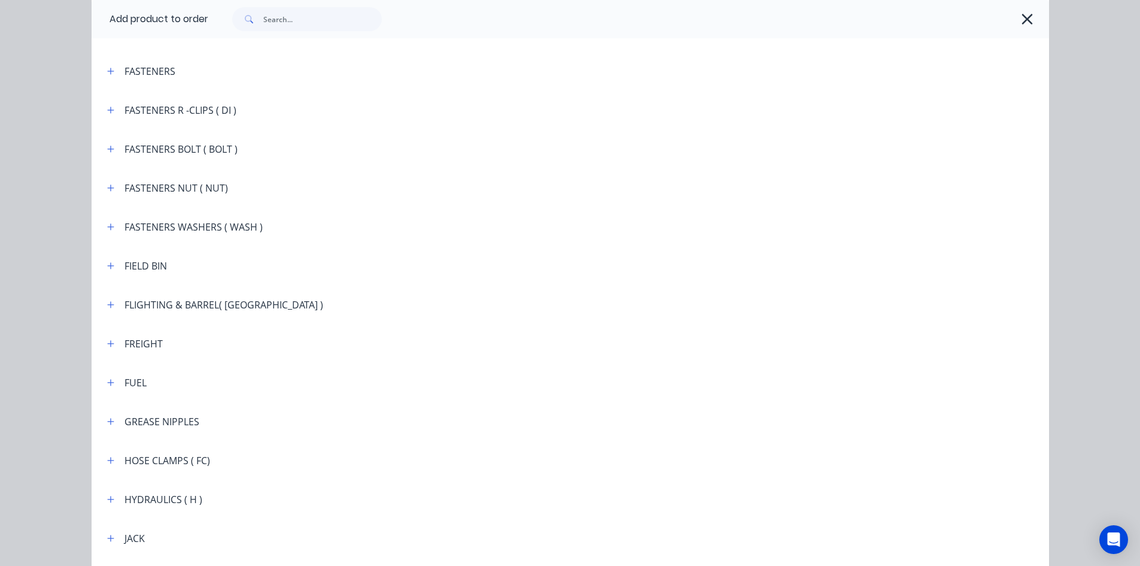
scroll to position [1137, 0]
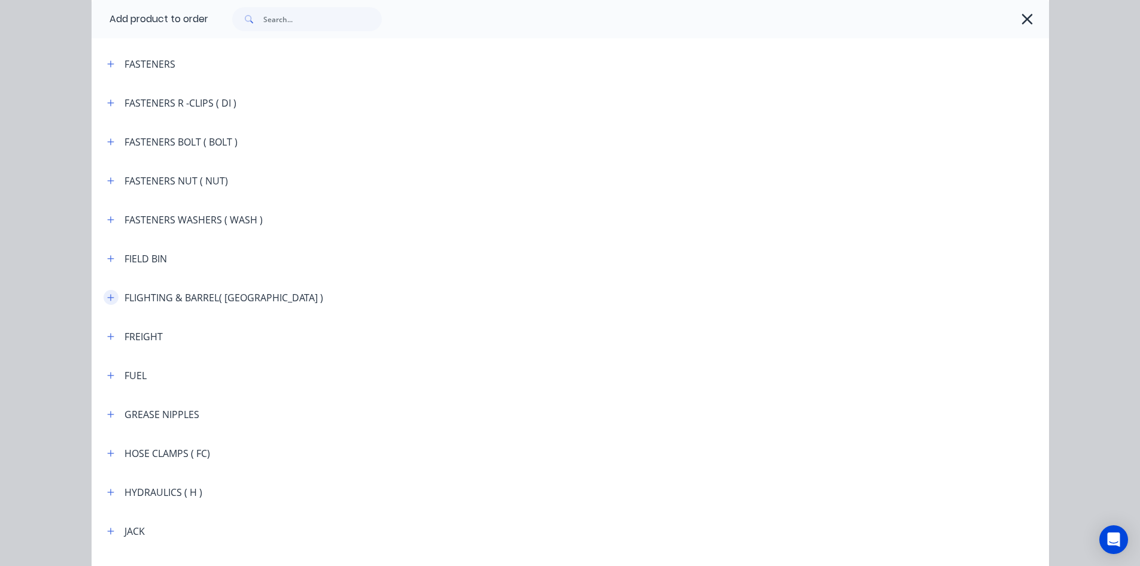
click at [107, 297] on icon "button" at bounding box center [110, 297] width 7 height 7
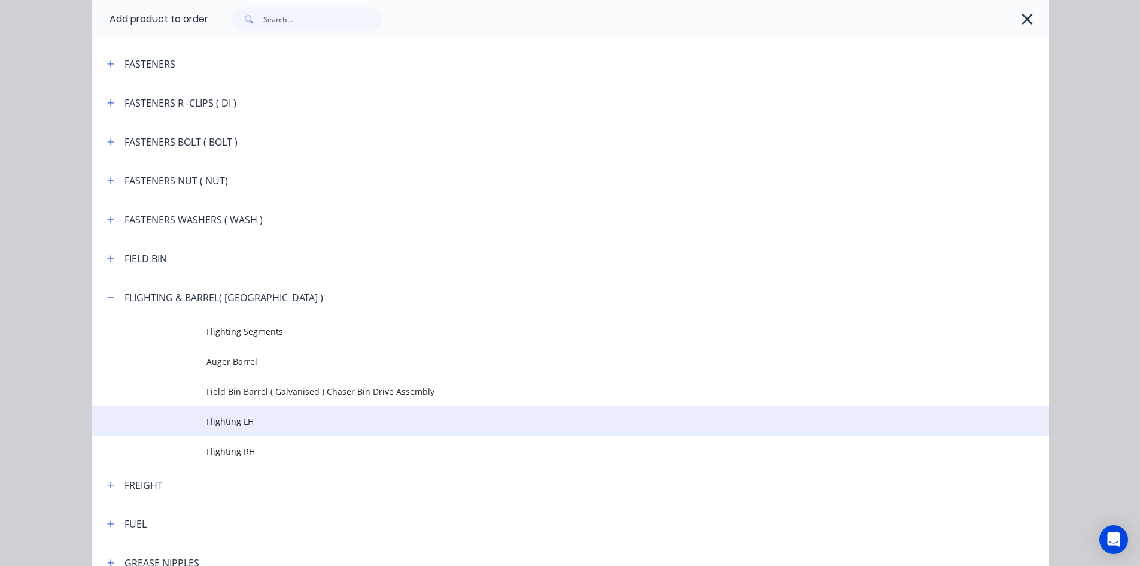
click at [244, 424] on span "Flighting LH" at bounding box center [543, 421] width 674 height 13
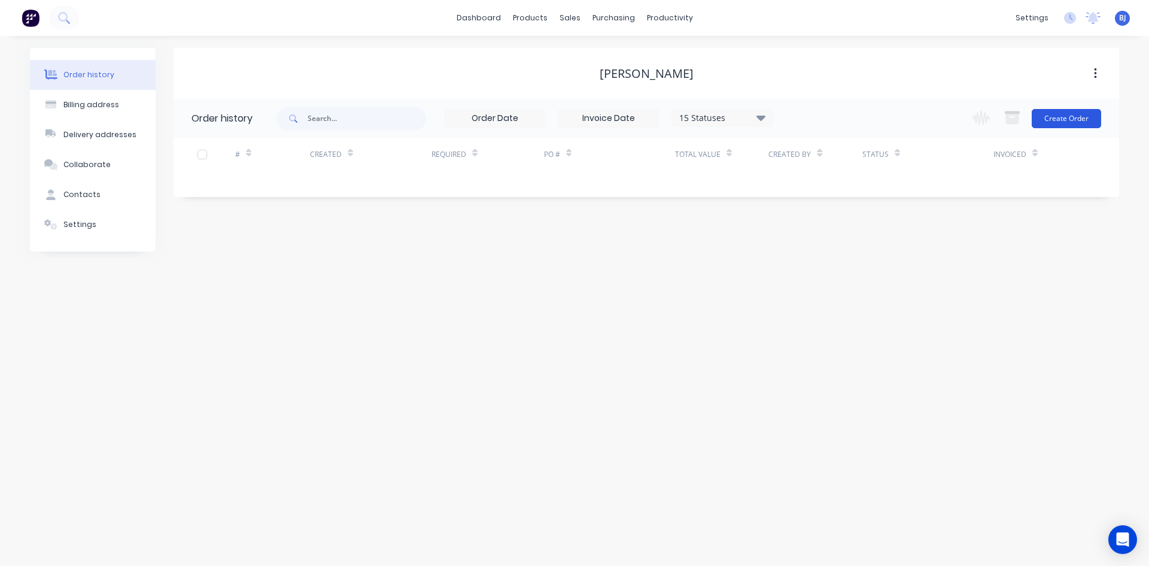
click at [1060, 118] on button "Create Order" at bounding box center [1066, 118] width 69 height 19
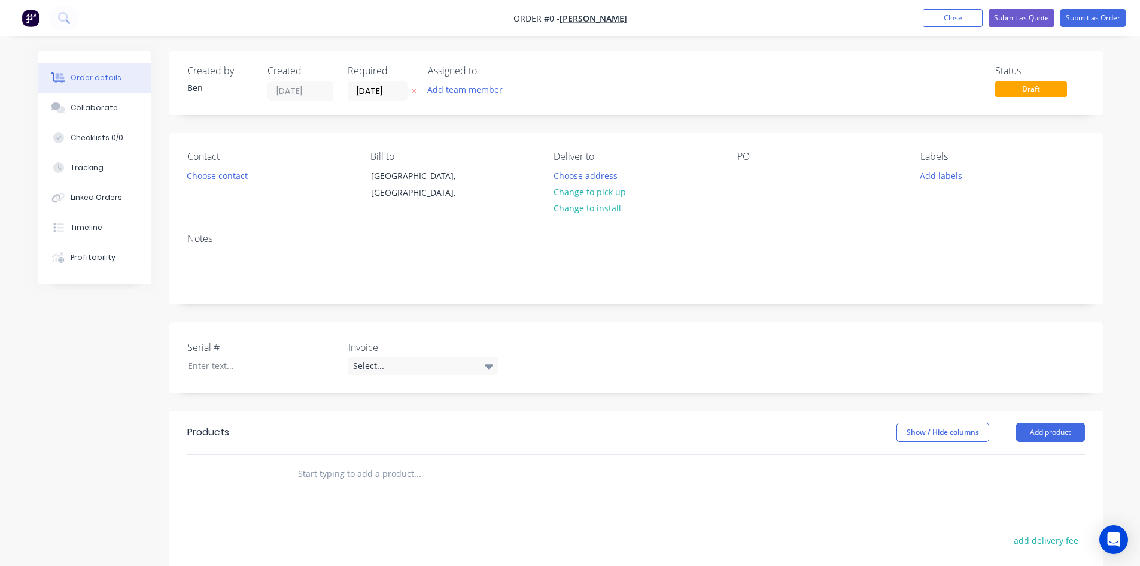
click at [330, 472] on input "text" at bounding box center [416, 473] width 239 height 24
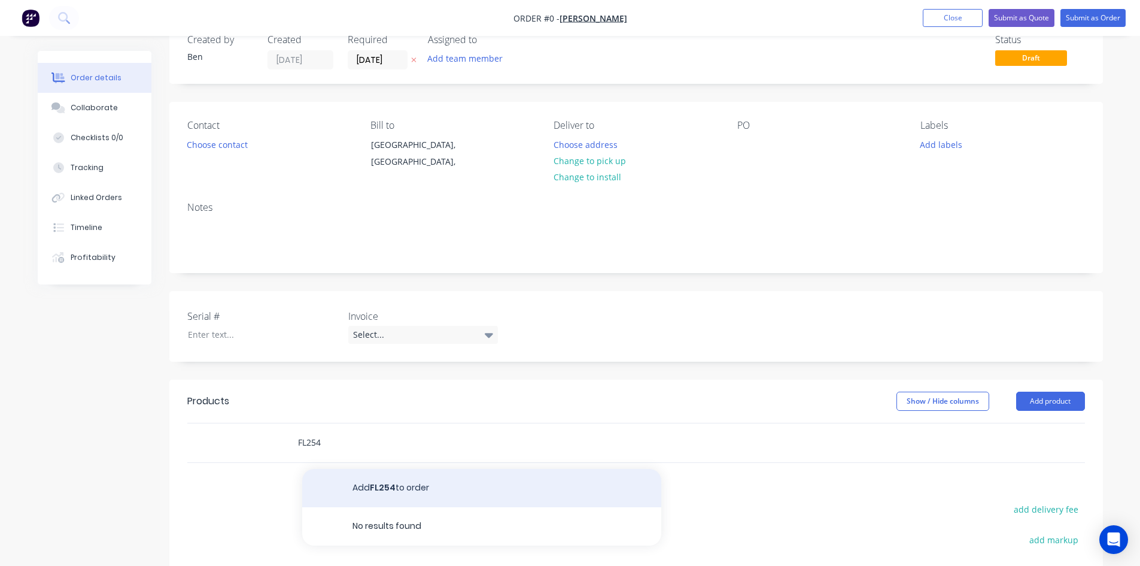
scroll to position [60, 0]
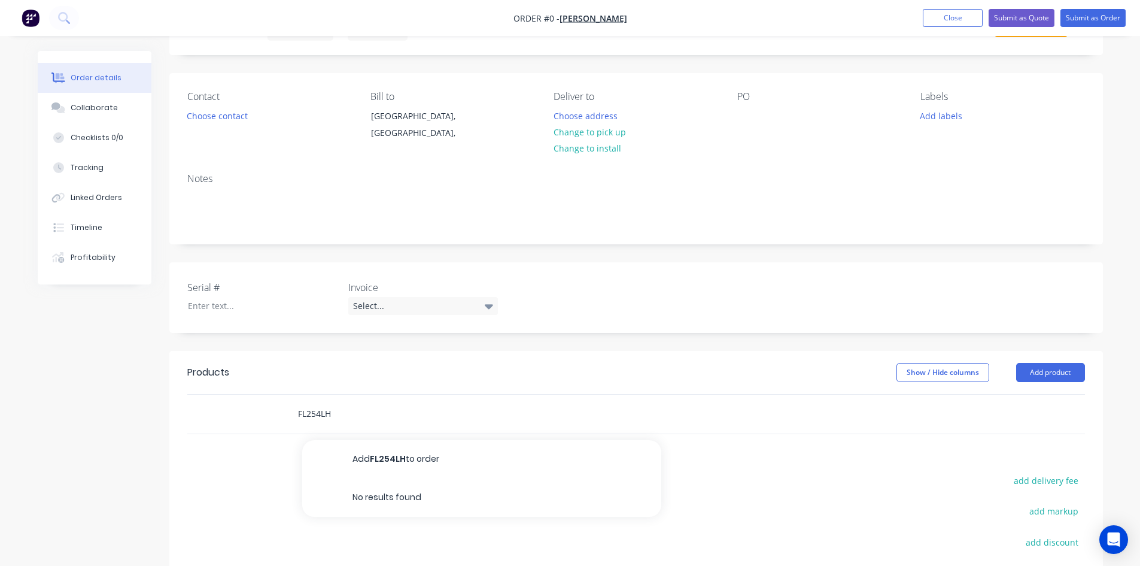
click at [307, 413] on input "FL254LH" at bounding box center [416, 414] width 239 height 24
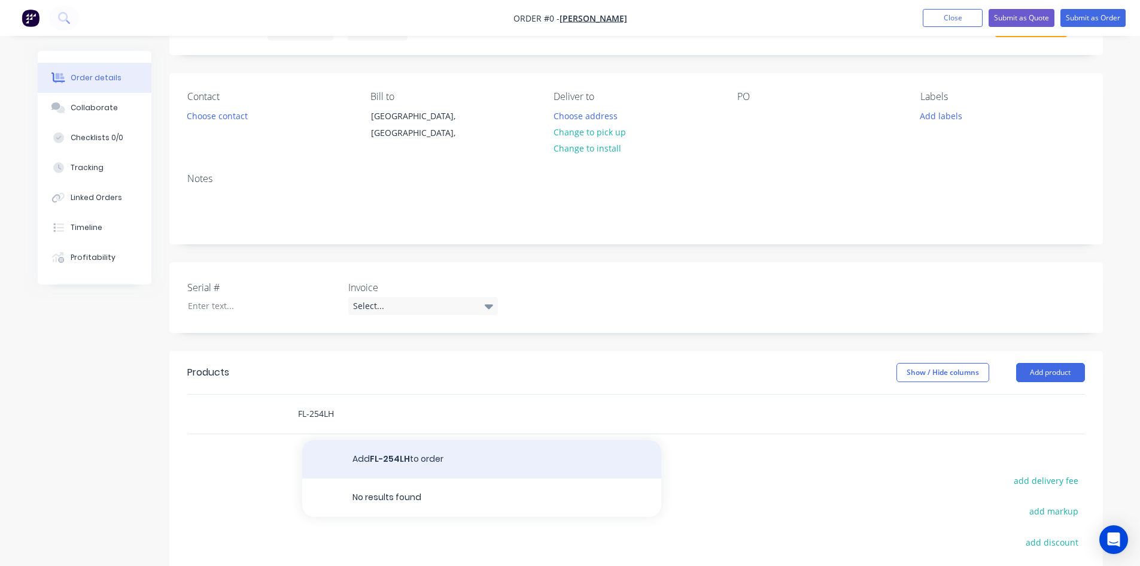
type input "FL-254LH"
click at [404, 458] on button "Add FL-254LH to order" at bounding box center [481, 459] width 359 height 38
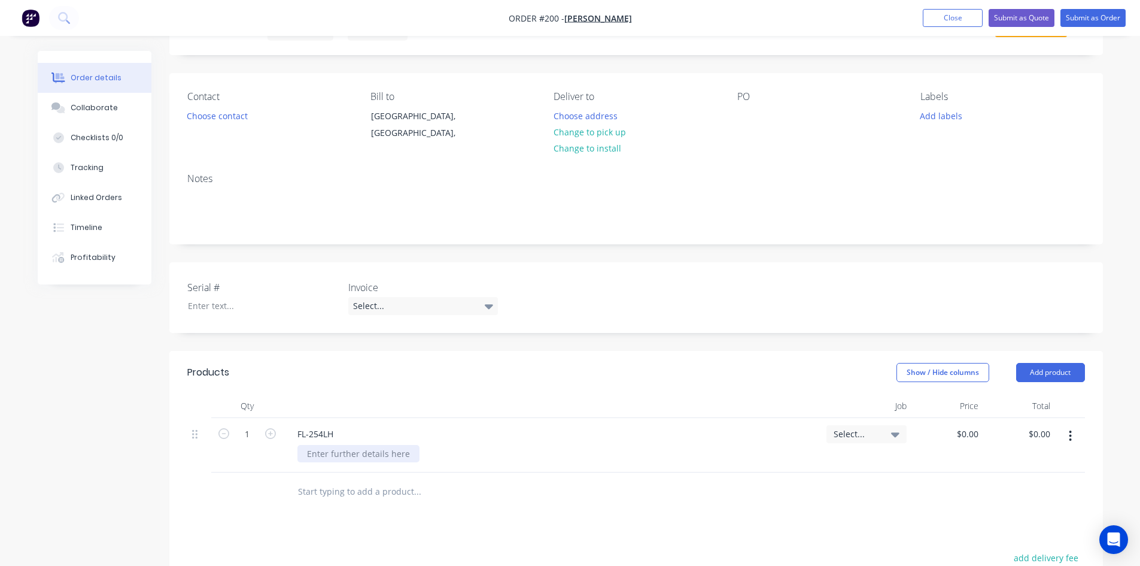
click at [321, 452] on div at bounding box center [358, 453] width 122 height 17
click at [269, 433] on icon "button" at bounding box center [270, 433] width 11 height 11
type input "3"
type input "89.0"
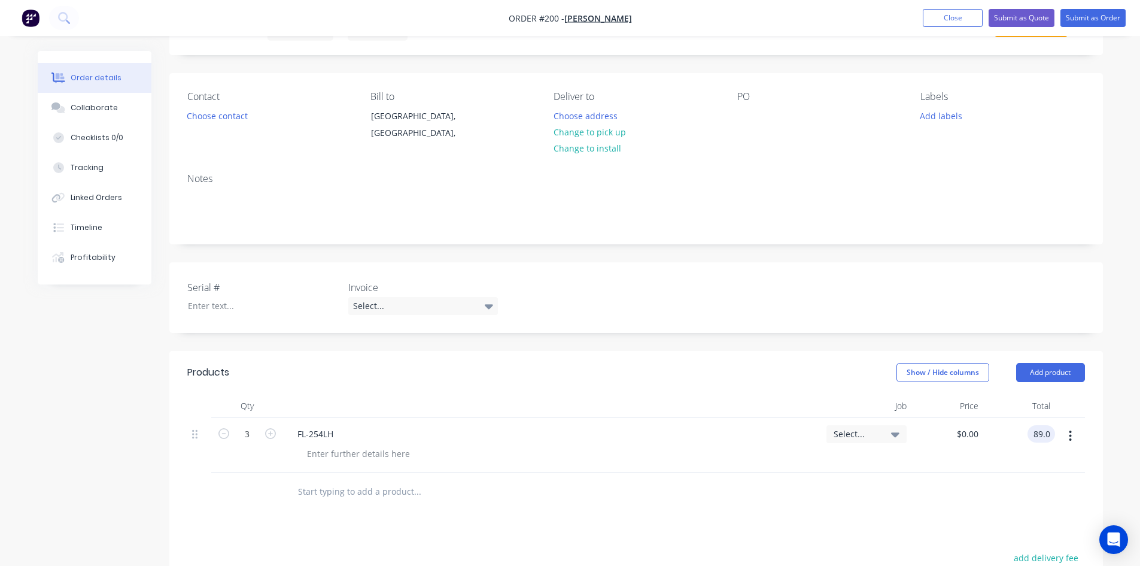
type input "$29.6667"
click at [846, 505] on div at bounding box center [636, 491] width 898 height 39
click at [1050, 431] on div "3 FL-254LH Select... $29.6667 $29.6667 $89.00 $89.00" at bounding box center [636, 445] width 898 height 54
type input "89.00"
type input "267.00"
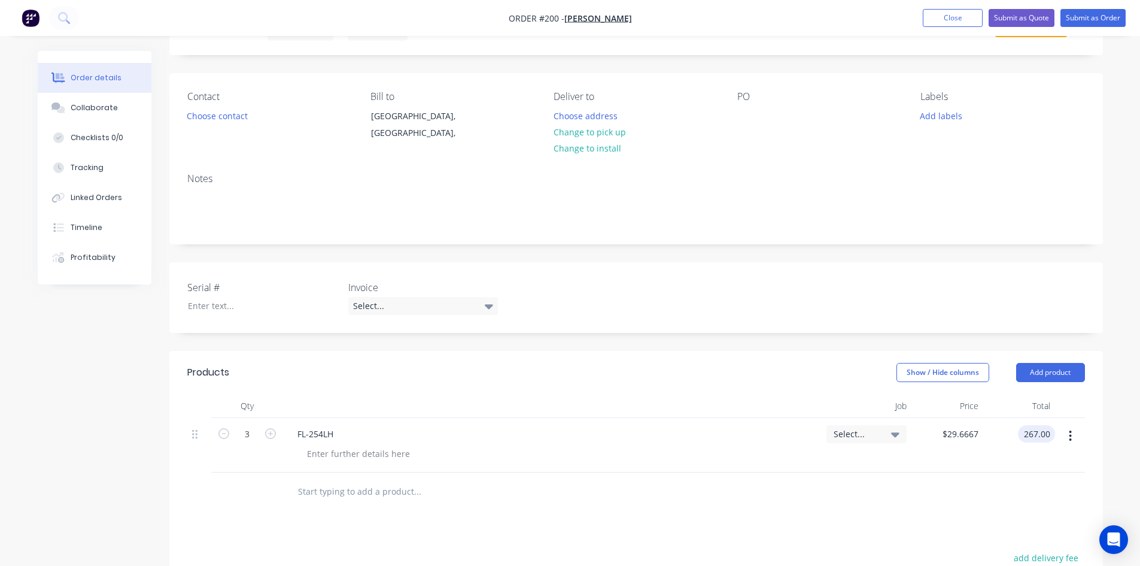
type input "$89.00"
type input "$267.00"
click at [934, 482] on div at bounding box center [636, 491] width 898 height 39
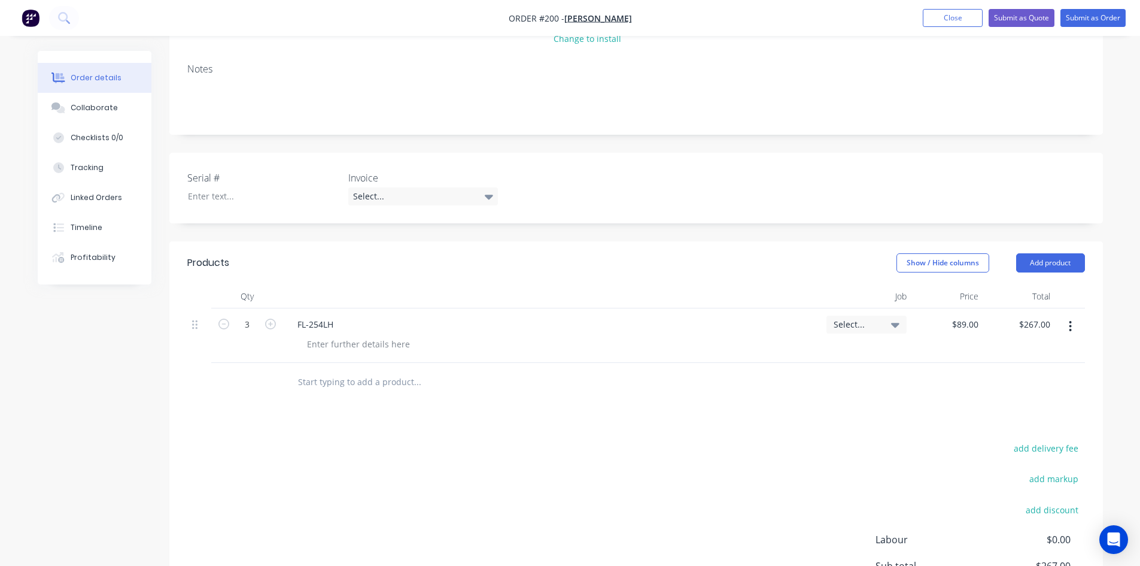
scroll to position [165, 0]
click at [312, 347] on div at bounding box center [358, 348] width 122 height 17
click at [358, 350] on div "LH 254 x 254 x 4 mm" at bounding box center [347, 348] width 101 height 17
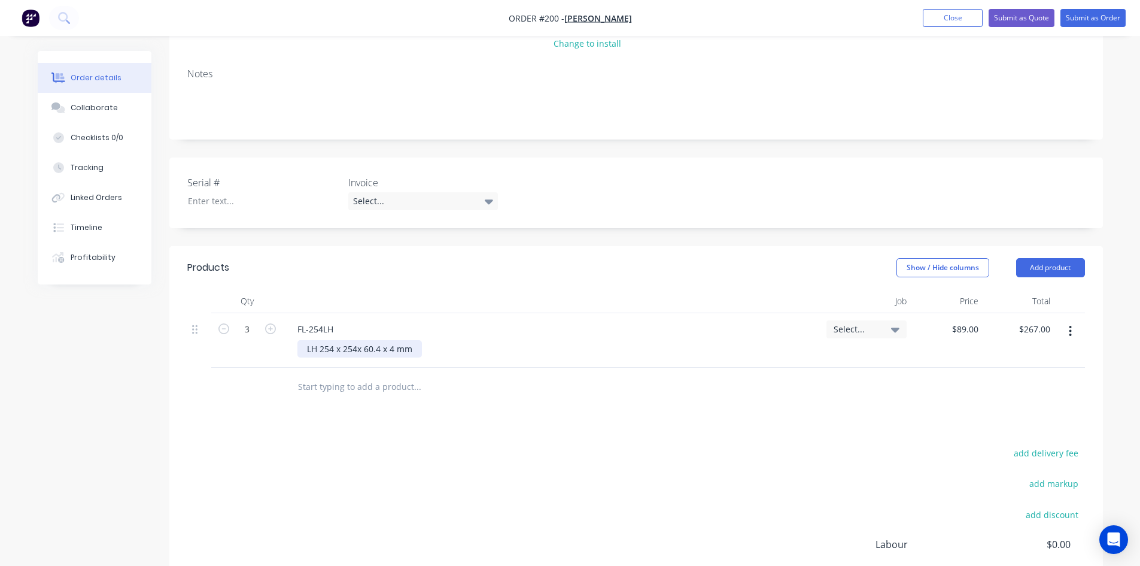
drag, startPoint x: 305, startPoint y: 347, endPoint x: 317, endPoint y: 368, distance: 24.4
click at [306, 350] on div "LH 254 x 254x 60.4 x 4 mm" at bounding box center [359, 348] width 124 height 17
click at [324, 387] on input "text" at bounding box center [416, 387] width 239 height 24
click at [1028, 262] on button "Add product" at bounding box center [1050, 267] width 69 height 19
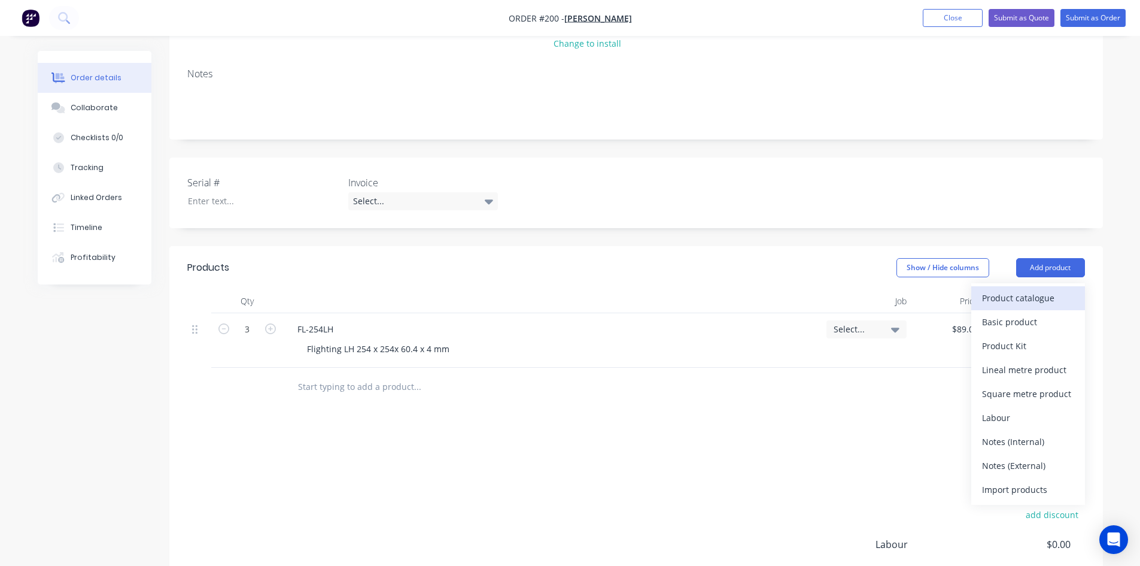
click at [1007, 293] on div "Product catalogue" at bounding box center [1028, 297] width 92 height 17
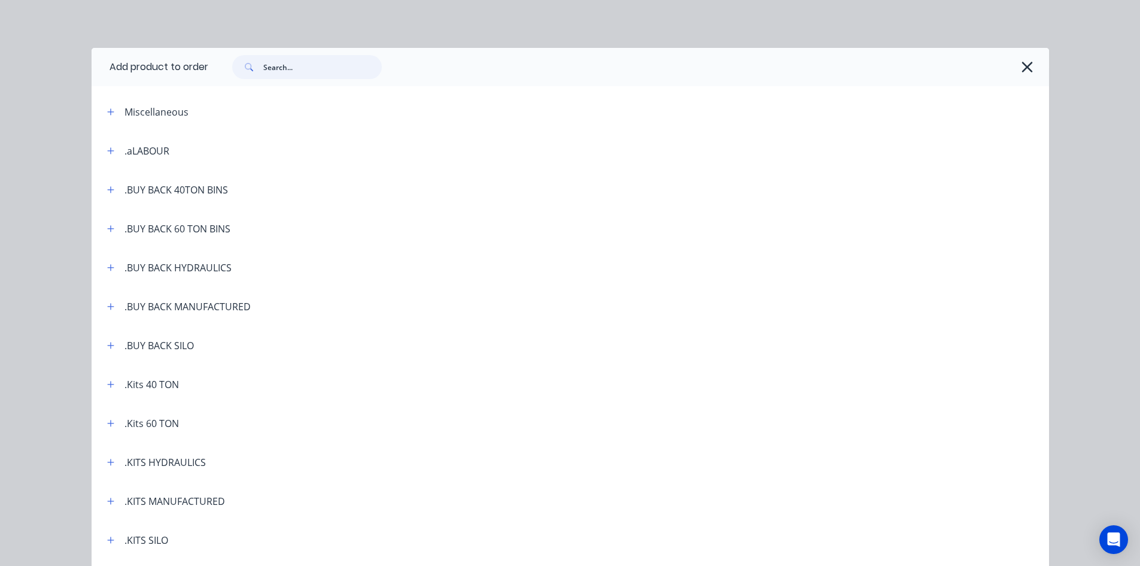
drag, startPoint x: 271, startPoint y: 63, endPoint x: 309, endPoint y: 109, distance: 59.5
click at [271, 65] on input "text" at bounding box center [322, 67] width 118 height 24
type input "freight"
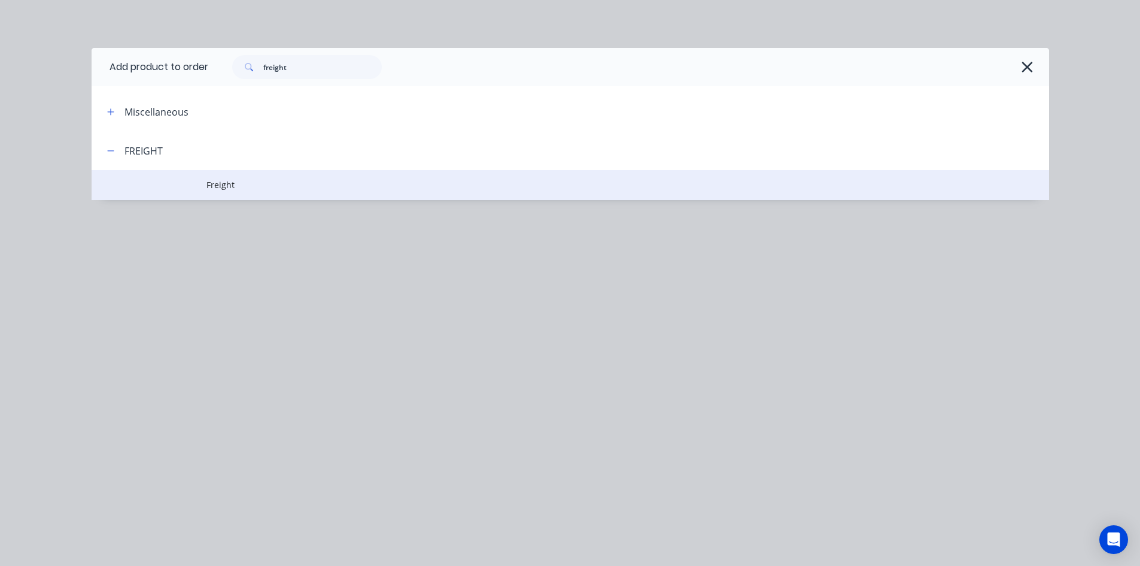
click at [213, 186] on span "Freight" at bounding box center [543, 184] width 674 height 13
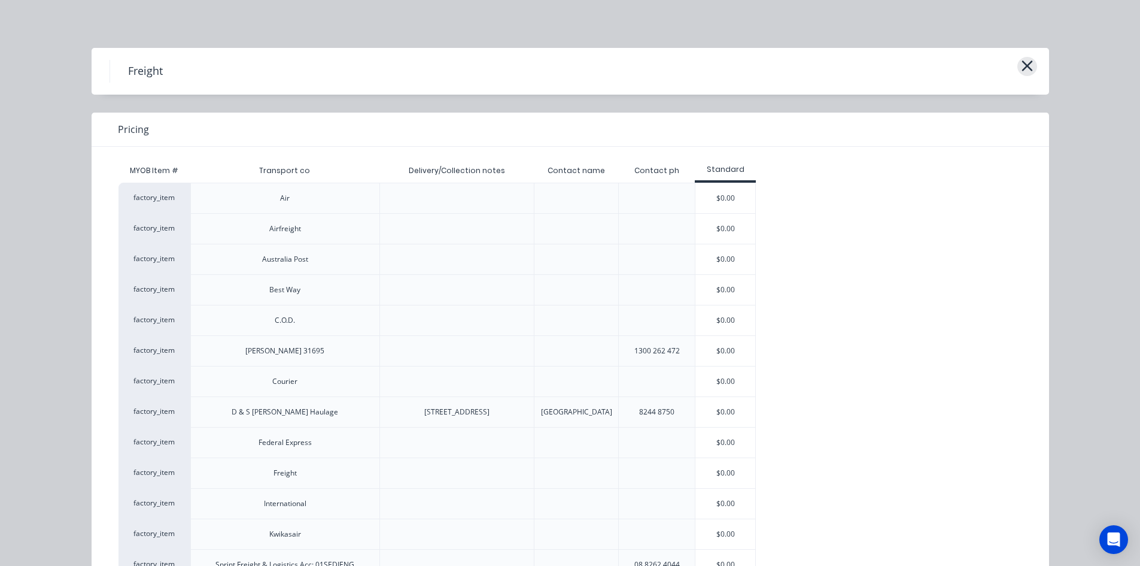
click at [1024, 65] on icon "button" at bounding box center [1027, 65] width 11 height 11
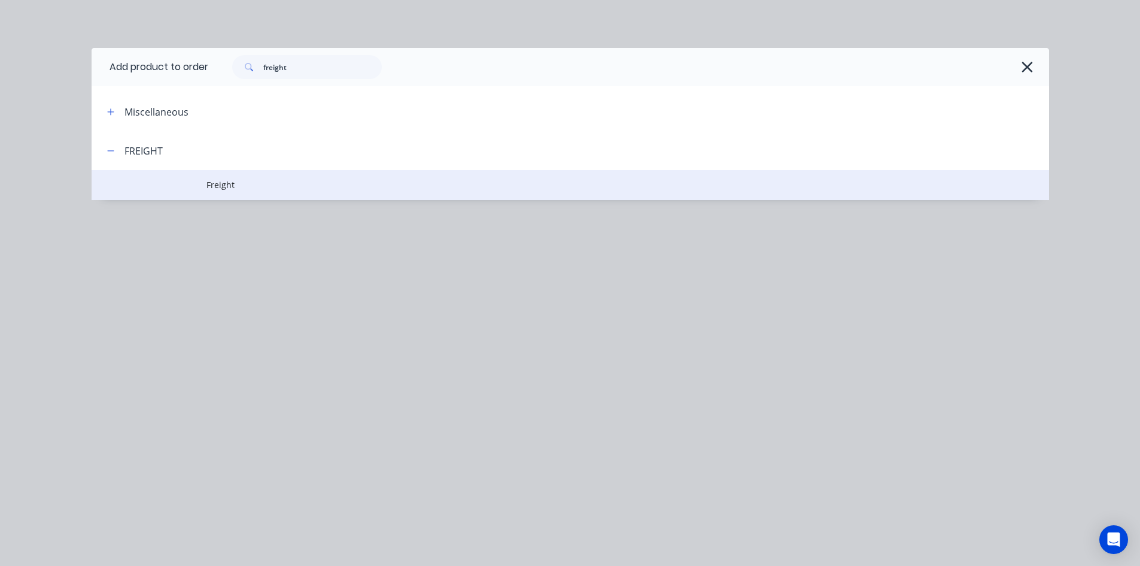
click at [230, 188] on span "Freight" at bounding box center [543, 184] width 674 height 13
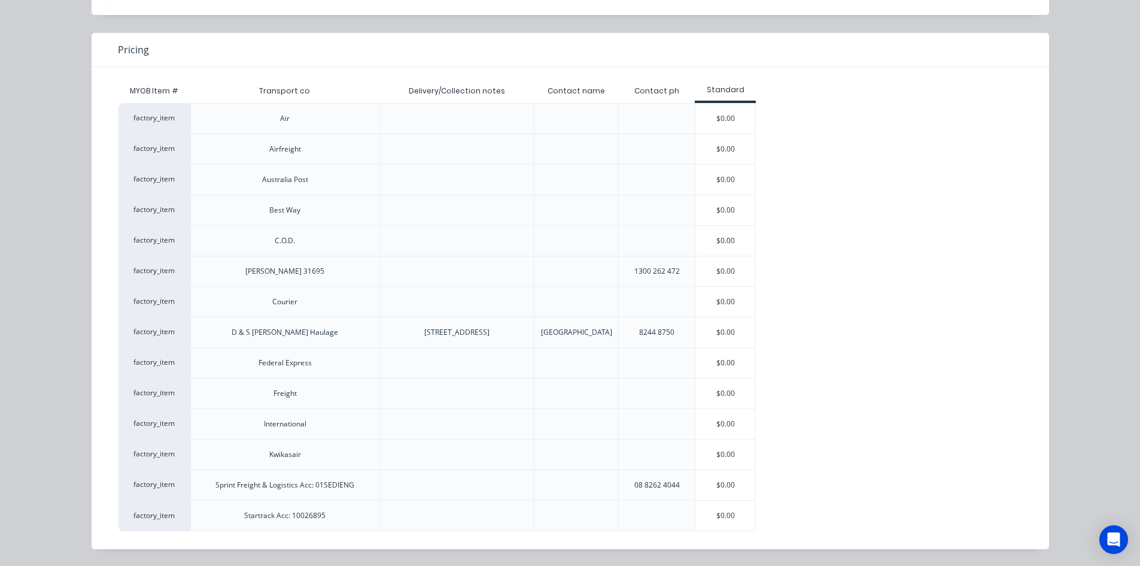
scroll to position [224, 0]
click at [709, 394] on div "$0.00" at bounding box center [725, 393] width 60 height 30
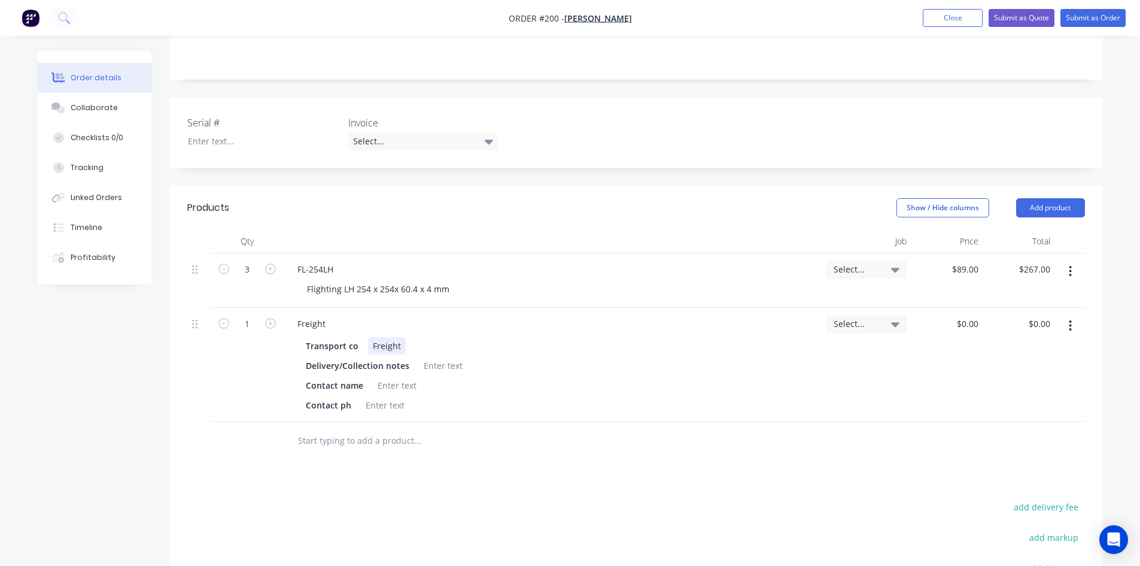
click at [400, 344] on div "Freight" at bounding box center [387, 345] width 38 height 17
click at [1027, 318] on div "0.00 0.00" at bounding box center [1019, 365] width 72 height 114
type input "325.00"
type input "$325.00"
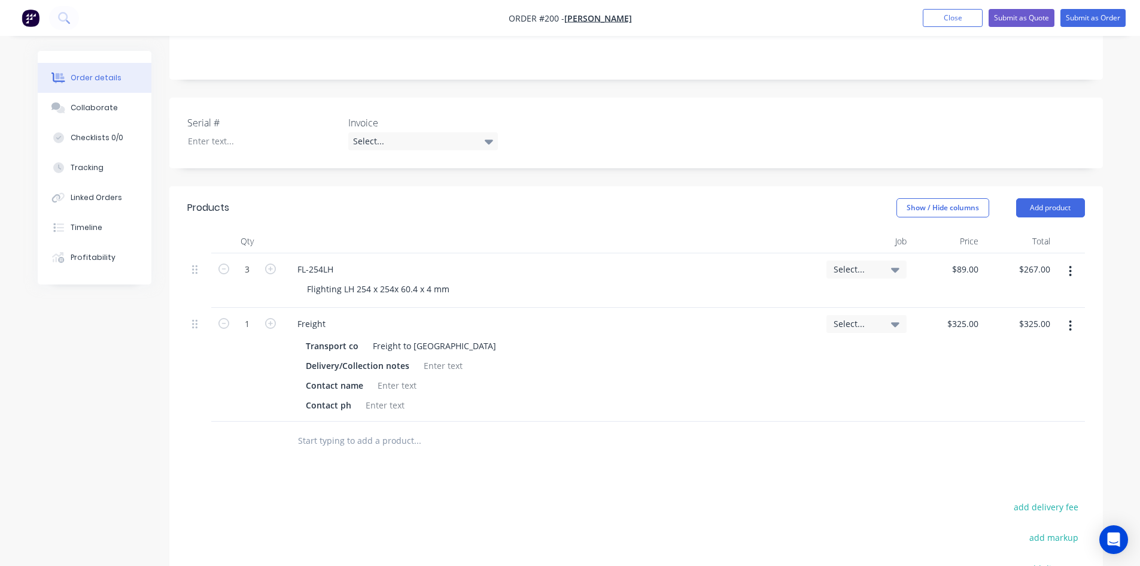
click at [1014, 390] on div "$325.00 $325.00" at bounding box center [1019, 365] width 72 height 114
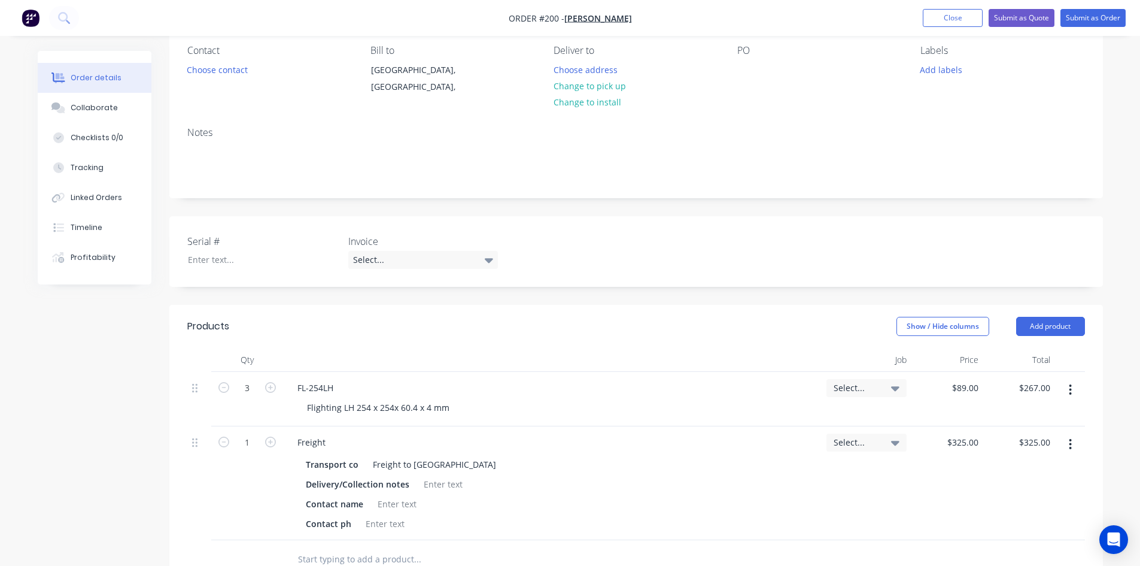
scroll to position [39, 0]
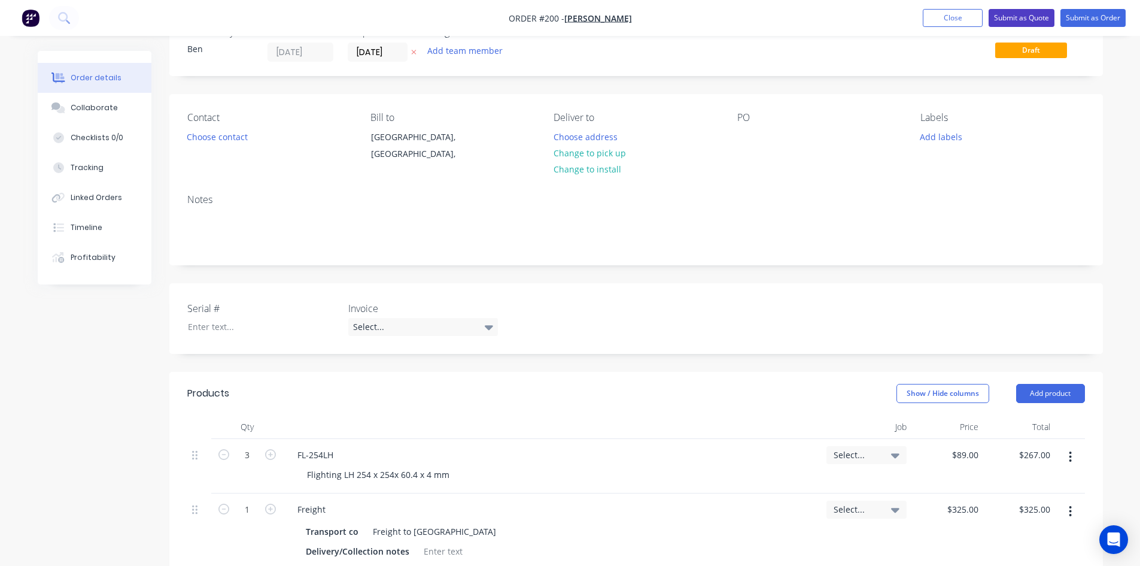
click at [1028, 15] on button "Submit as Quote" at bounding box center [1022, 18] width 66 height 18
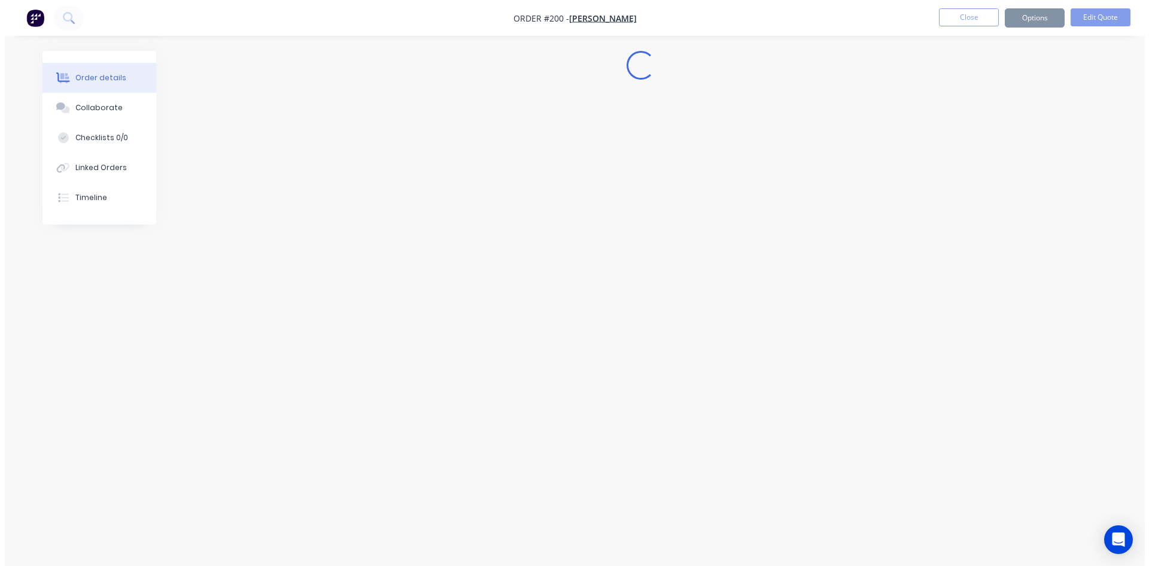
scroll to position [0, 0]
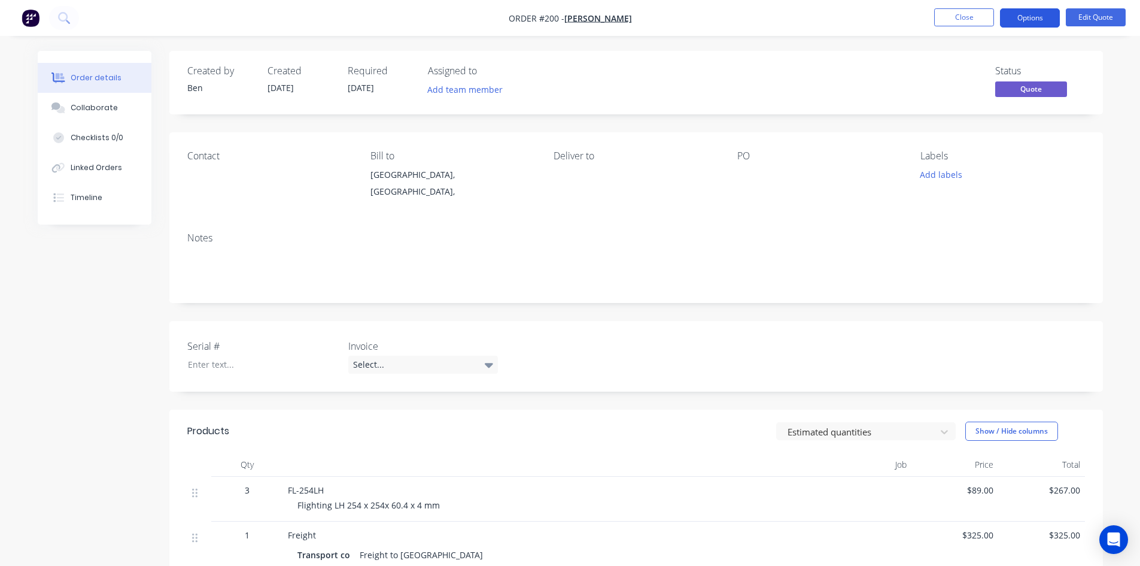
click at [1029, 17] on button "Options" at bounding box center [1030, 17] width 60 height 19
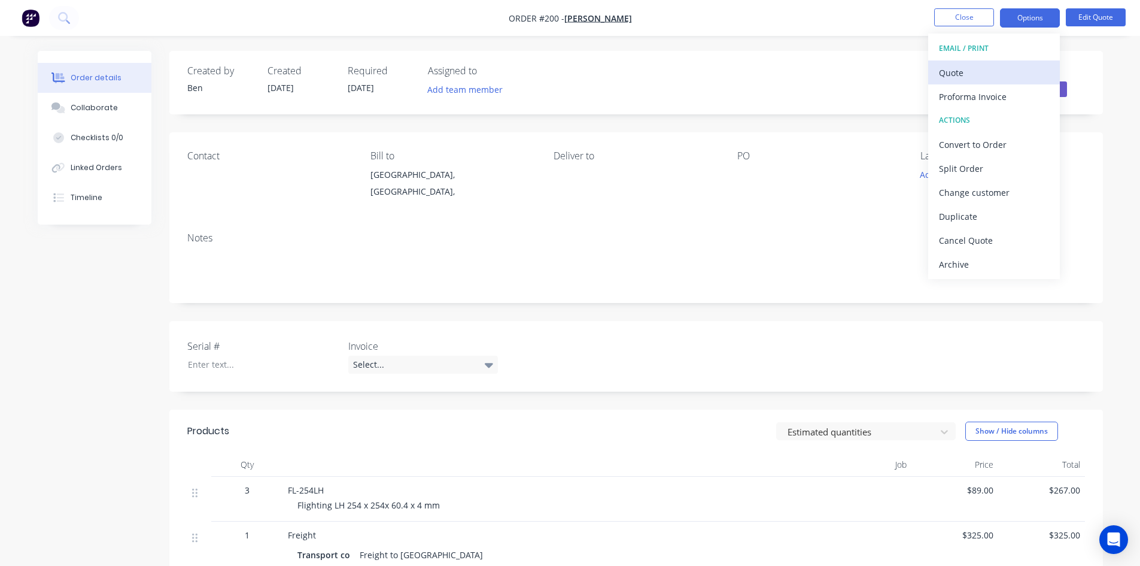
click at [951, 70] on div "Quote" at bounding box center [994, 72] width 110 height 17
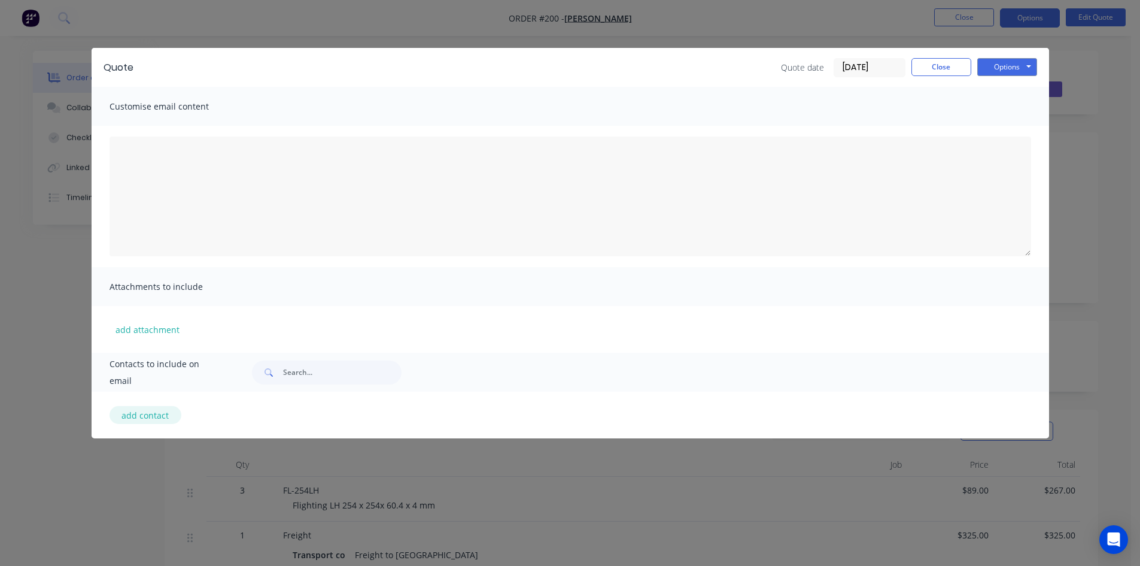
click at [168, 412] on button "add contact" at bounding box center [146, 415] width 72 height 18
select select "AU"
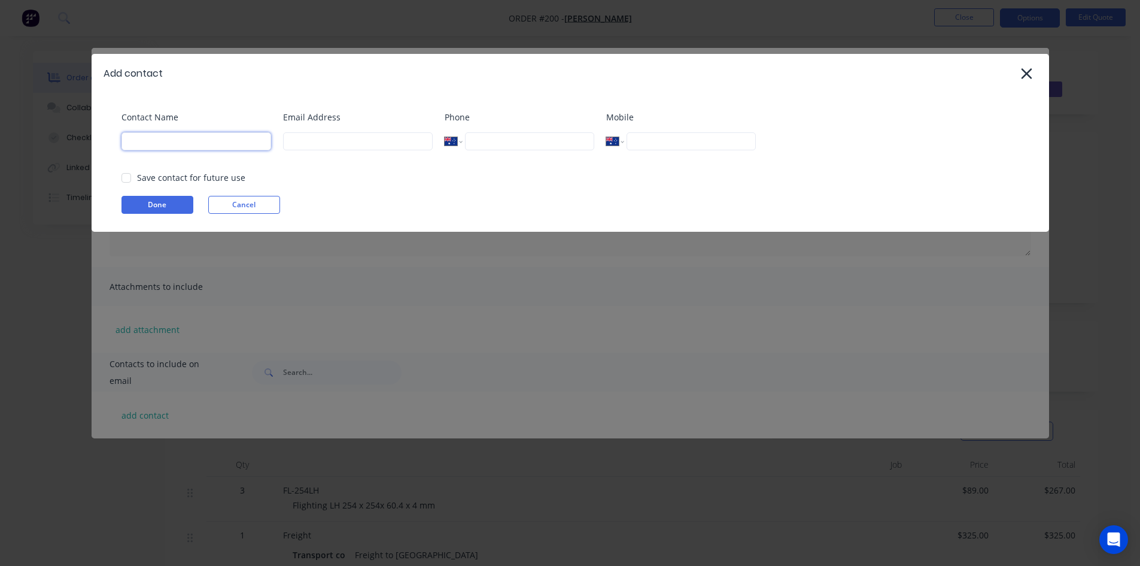
click at [142, 139] on input at bounding box center [196, 141] width 150 height 18
type input "[PERSON_NAME]"
click at [305, 144] on input at bounding box center [358, 141] width 150 height 18
type input "[EMAIL_ADDRESS][DOMAIN_NAME]"
click at [648, 140] on input "tel" at bounding box center [691, 141] width 129 height 18
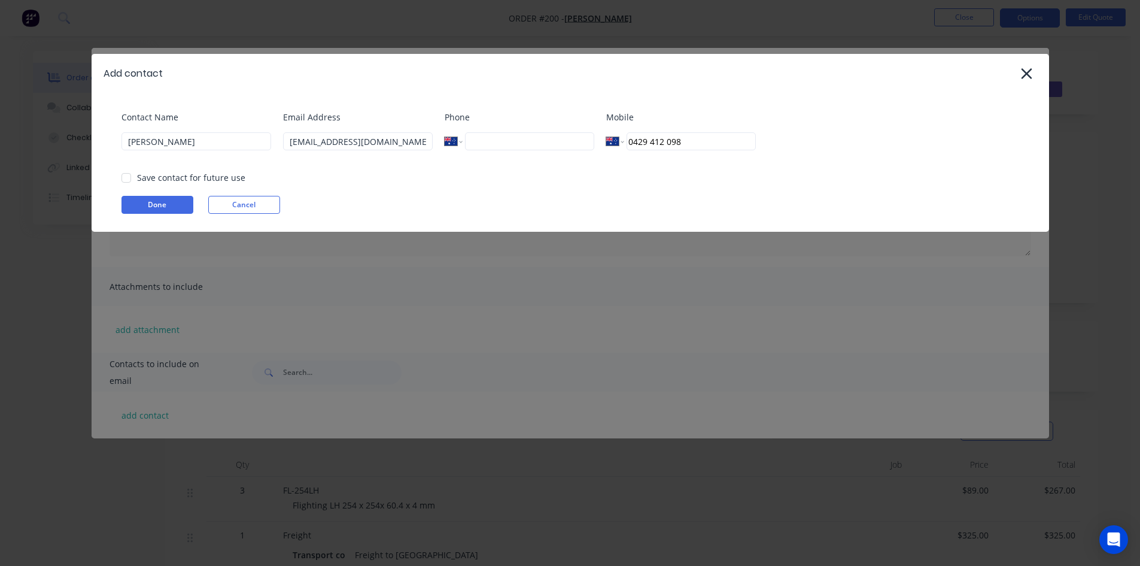
drag, startPoint x: 129, startPoint y: 175, endPoint x: 153, endPoint y: 192, distance: 28.9
click at [130, 177] on div at bounding box center [126, 178] width 24 height 24
type input "0429 412 098"
click at [165, 206] on button "Done" at bounding box center [157, 205] width 72 height 18
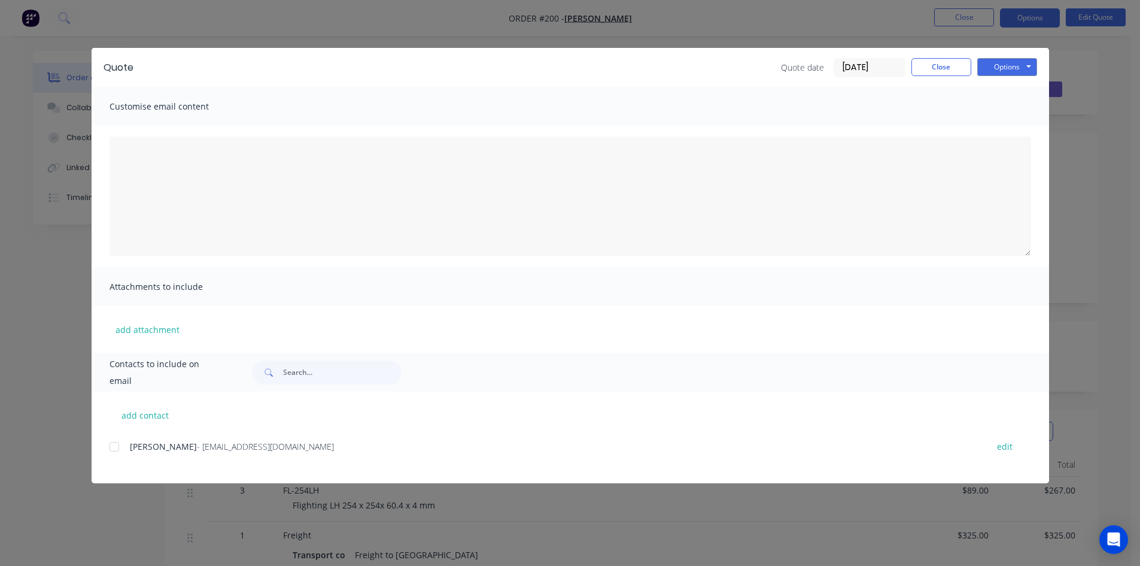
drag, startPoint x: 116, startPoint y: 446, endPoint x: 127, endPoint y: 441, distance: 12.6
click at [116, 446] on div at bounding box center [114, 446] width 24 height 24
click at [168, 331] on button "add attachment" at bounding box center [148, 329] width 76 height 18
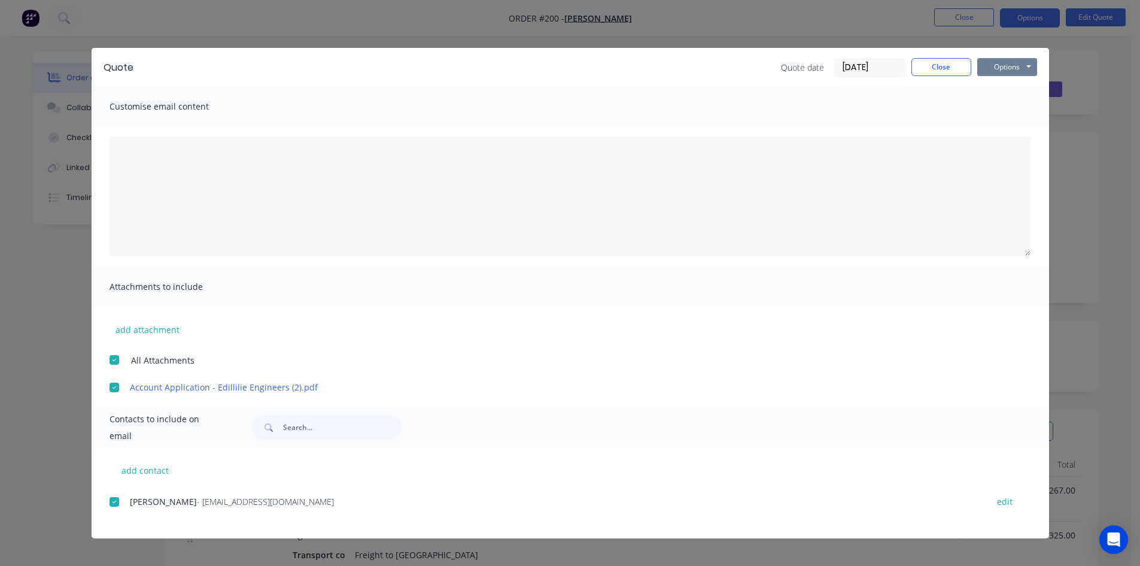
click at [1014, 69] on button "Options" at bounding box center [1007, 67] width 60 height 18
click at [1003, 84] on button "Preview" at bounding box center [1015, 88] width 77 height 20
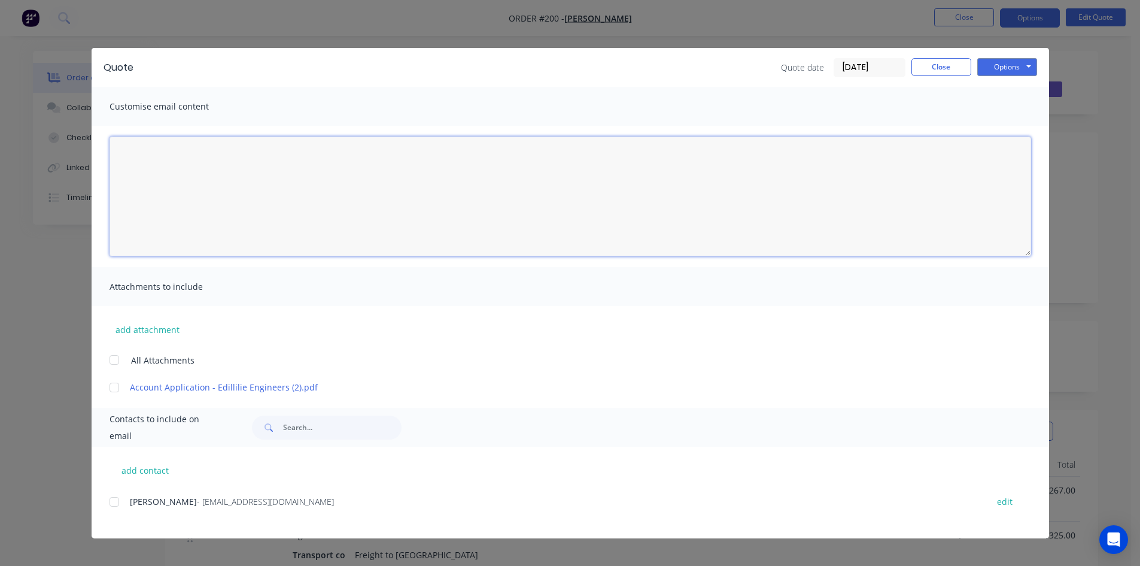
click at [125, 150] on textarea at bounding box center [571, 196] width 922 height 120
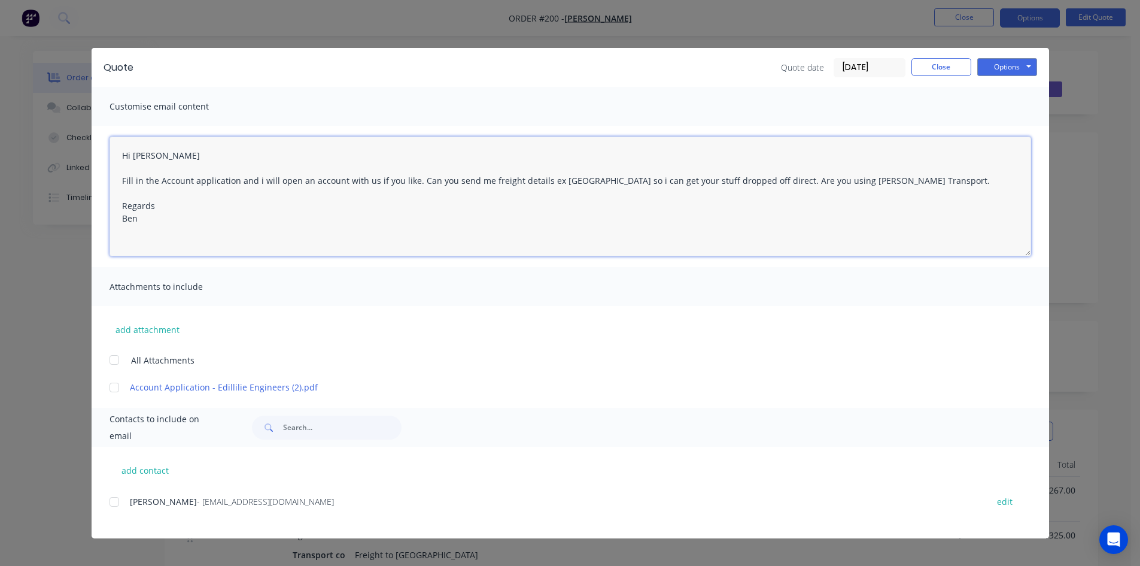
drag, startPoint x: 111, startPoint y: 387, endPoint x: 119, endPoint y: 418, distance: 31.5
click at [111, 389] on div at bounding box center [114, 387] width 24 height 24
click at [110, 504] on div at bounding box center [114, 502] width 24 height 24
type textarea "Hi [PERSON_NAME] Fill in the Account application and i will open an account wit…"
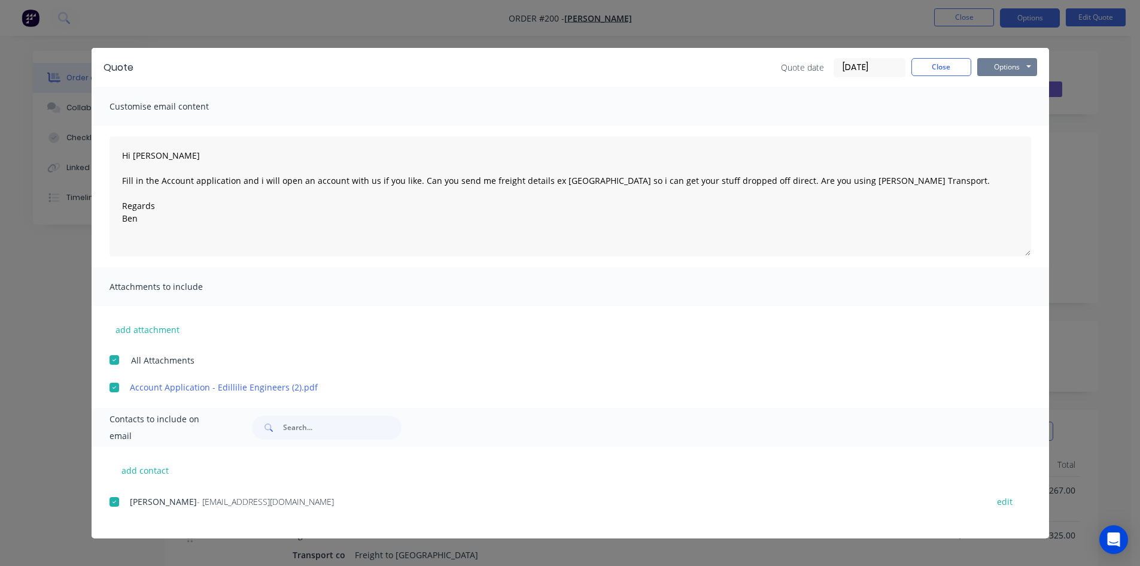
drag, startPoint x: 1002, startPoint y: 66, endPoint x: 1002, endPoint y: 76, distance: 10.2
click at [1002, 69] on button "Options" at bounding box center [1007, 67] width 60 height 18
click at [1005, 127] on button "Email" at bounding box center [1015, 128] width 77 height 20
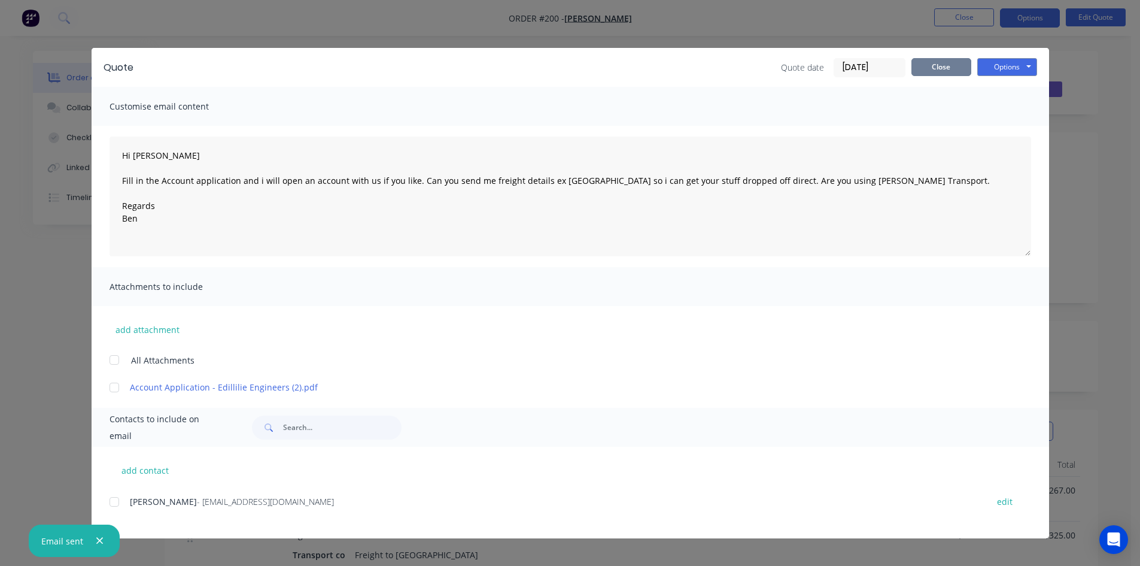
click at [953, 69] on button "Close" at bounding box center [941, 67] width 60 height 18
